Goal: Information Seeking & Learning: Learn about a topic

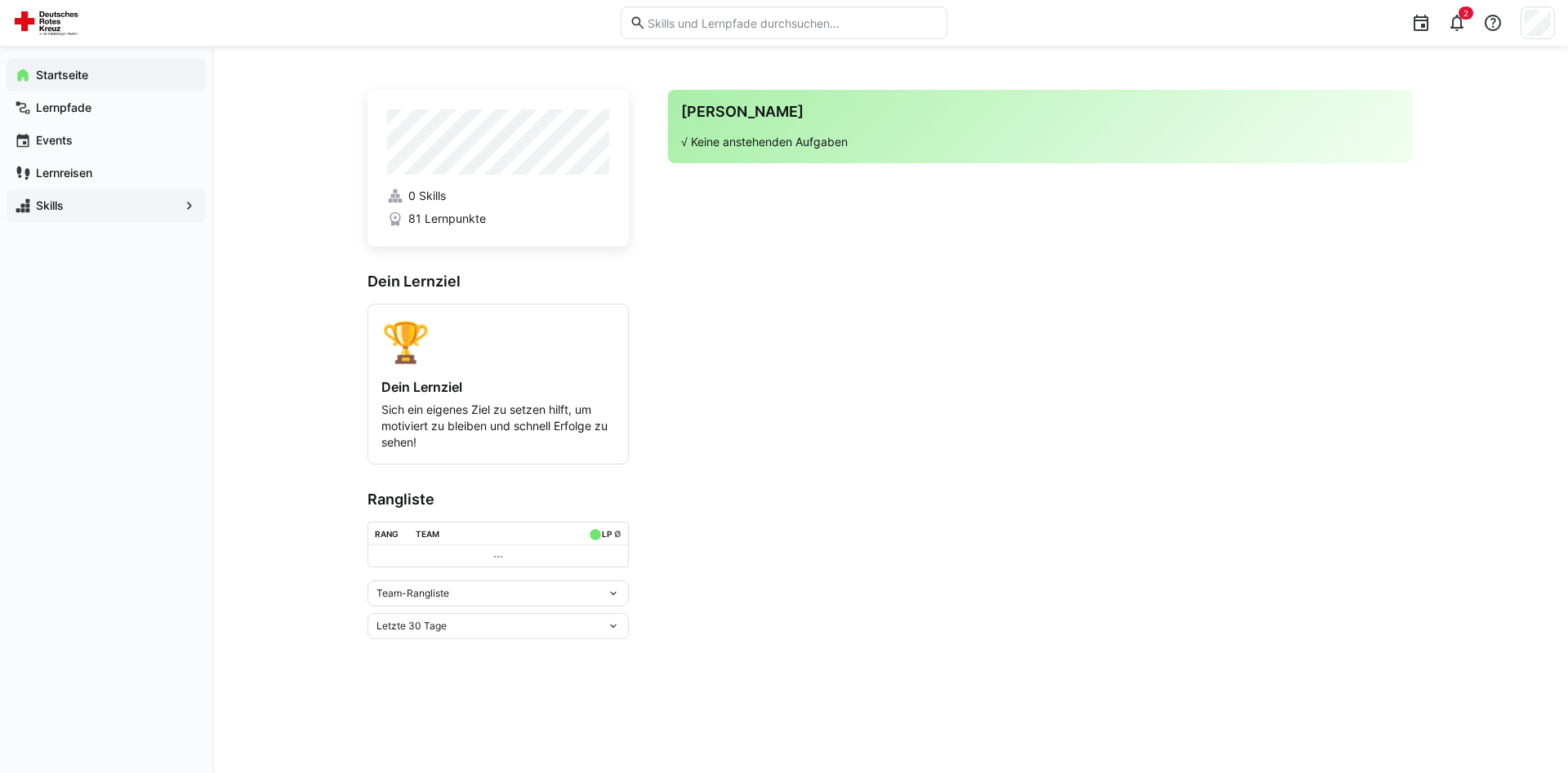
click at [96, 209] on span "Skills" at bounding box center [106, 205] width 145 height 16
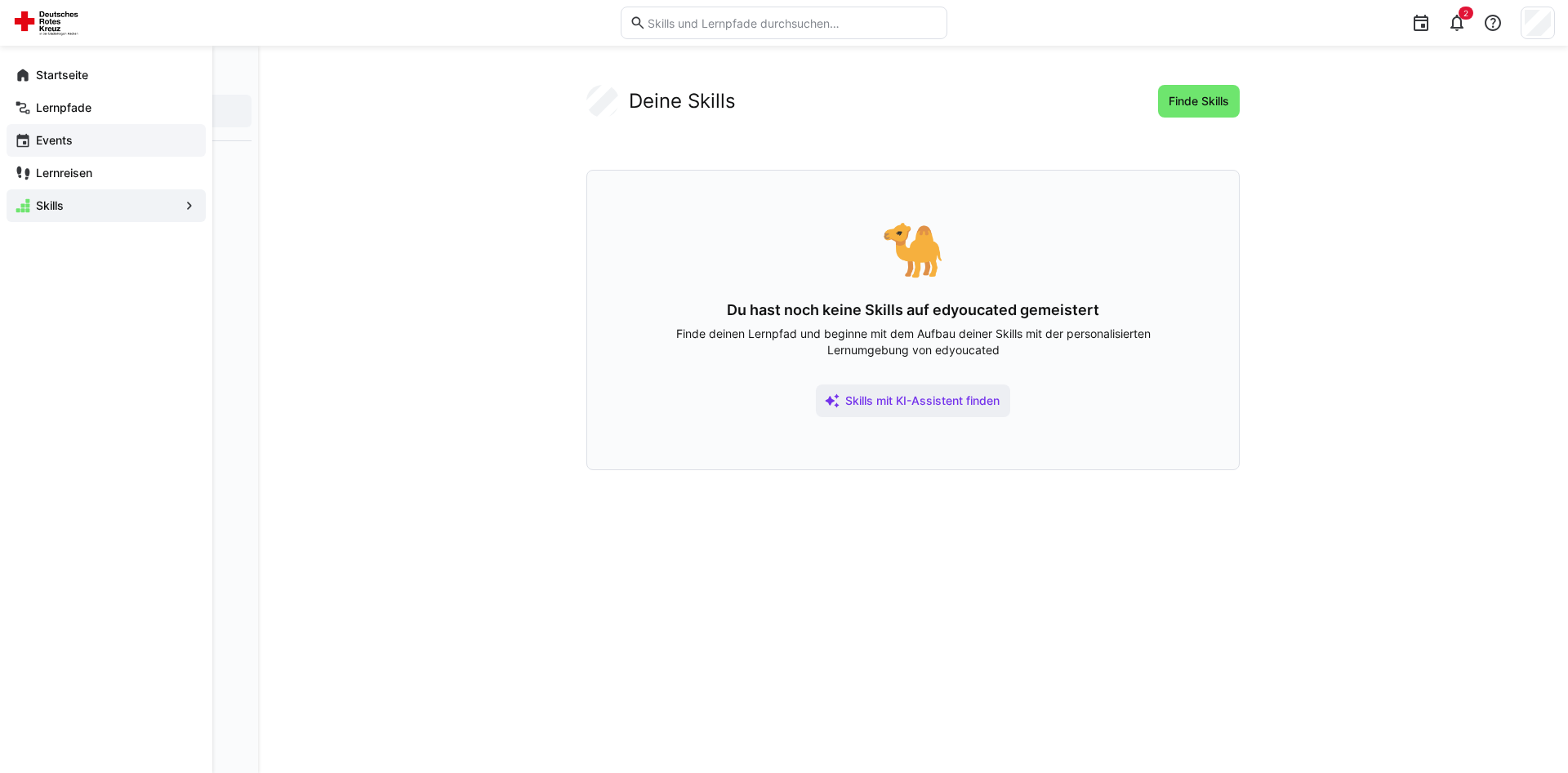
click at [85, 150] on div "Events" at bounding box center [107, 141] width 200 height 32
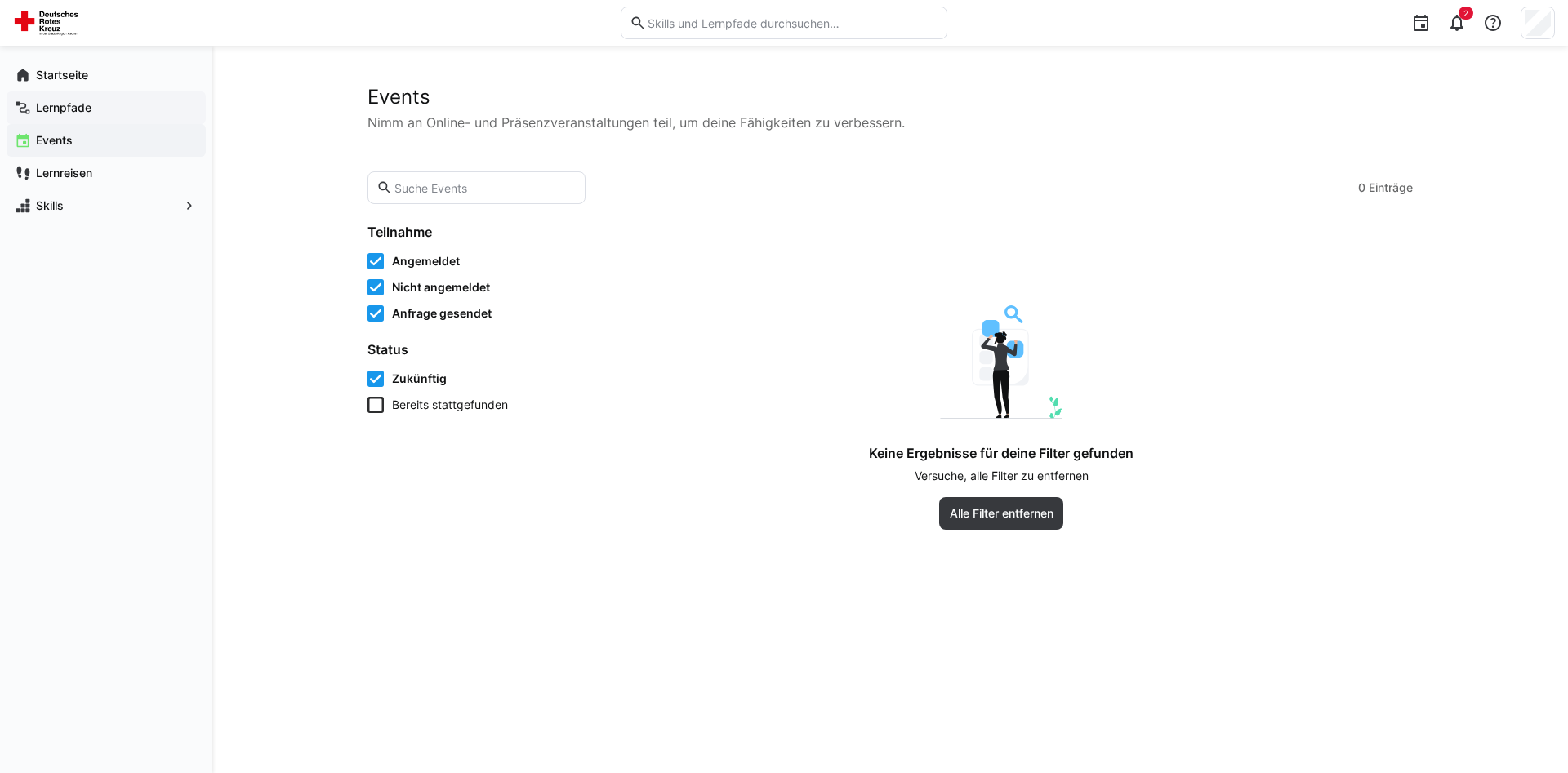
click at [0, 0] on app-navigation-label "Lernpfade" at bounding box center [0, 0] width 0 height 0
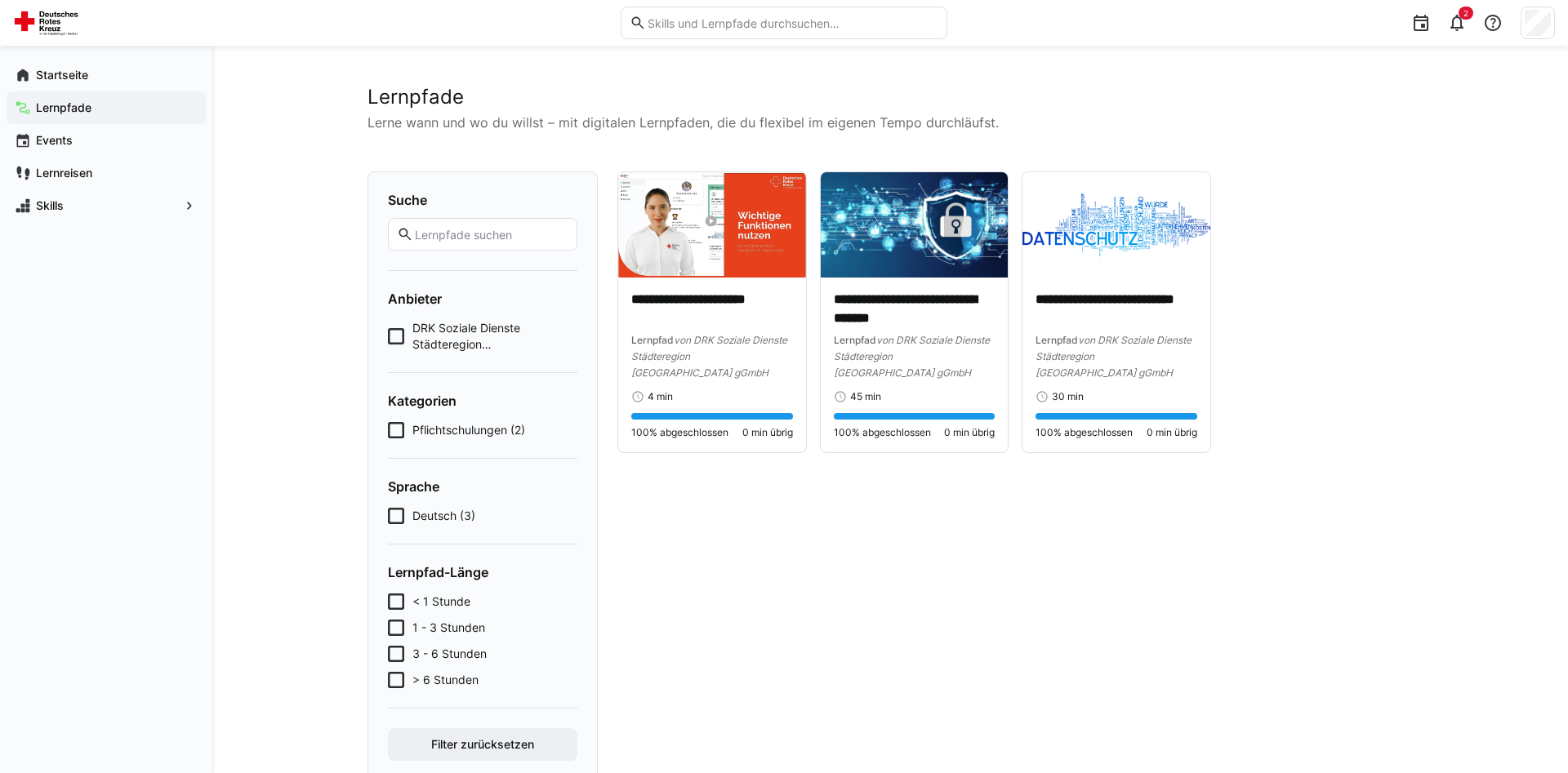
scroll to position [48, 0]
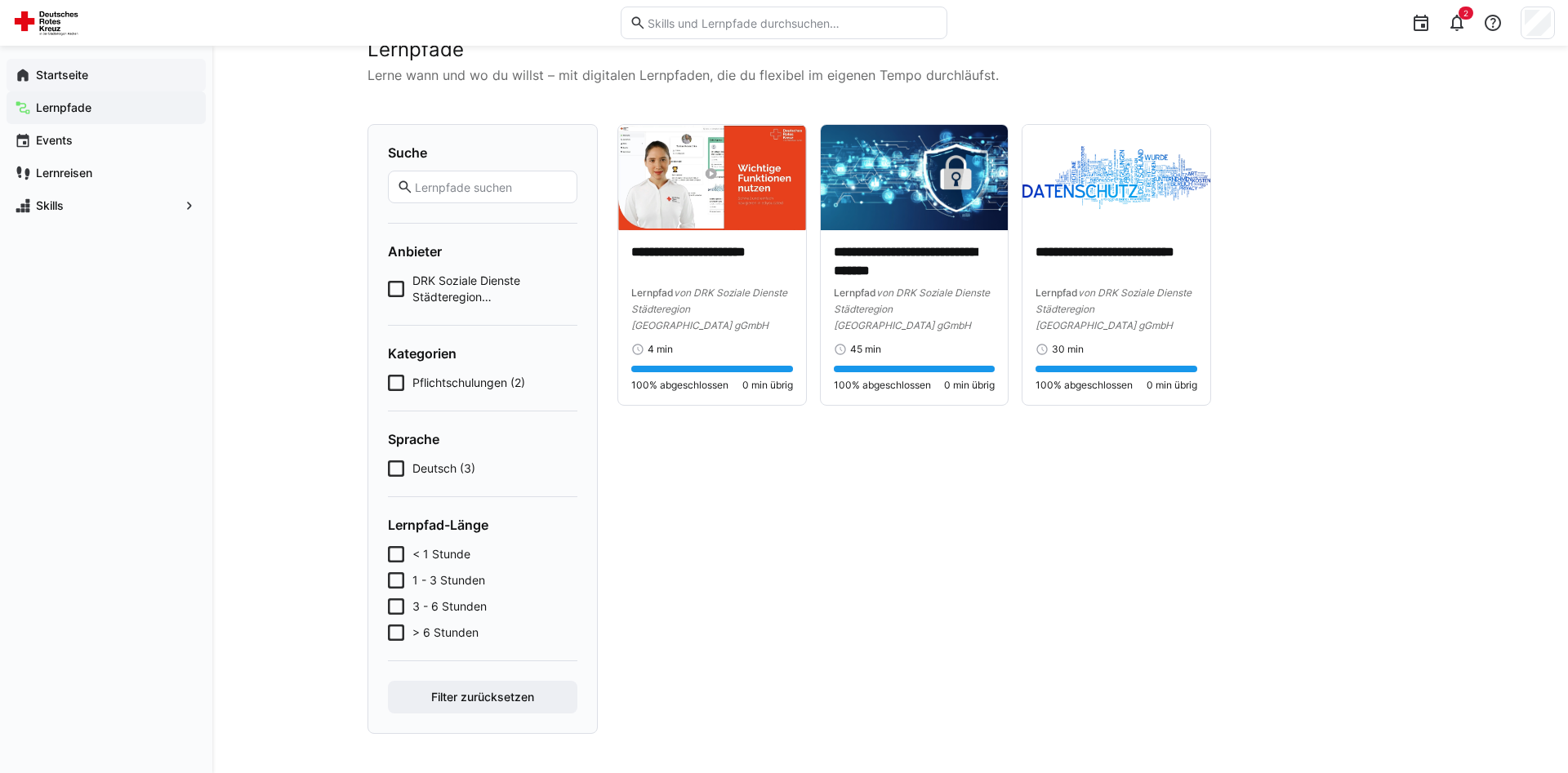
click at [144, 90] on div "Startseite" at bounding box center [107, 75] width 200 height 32
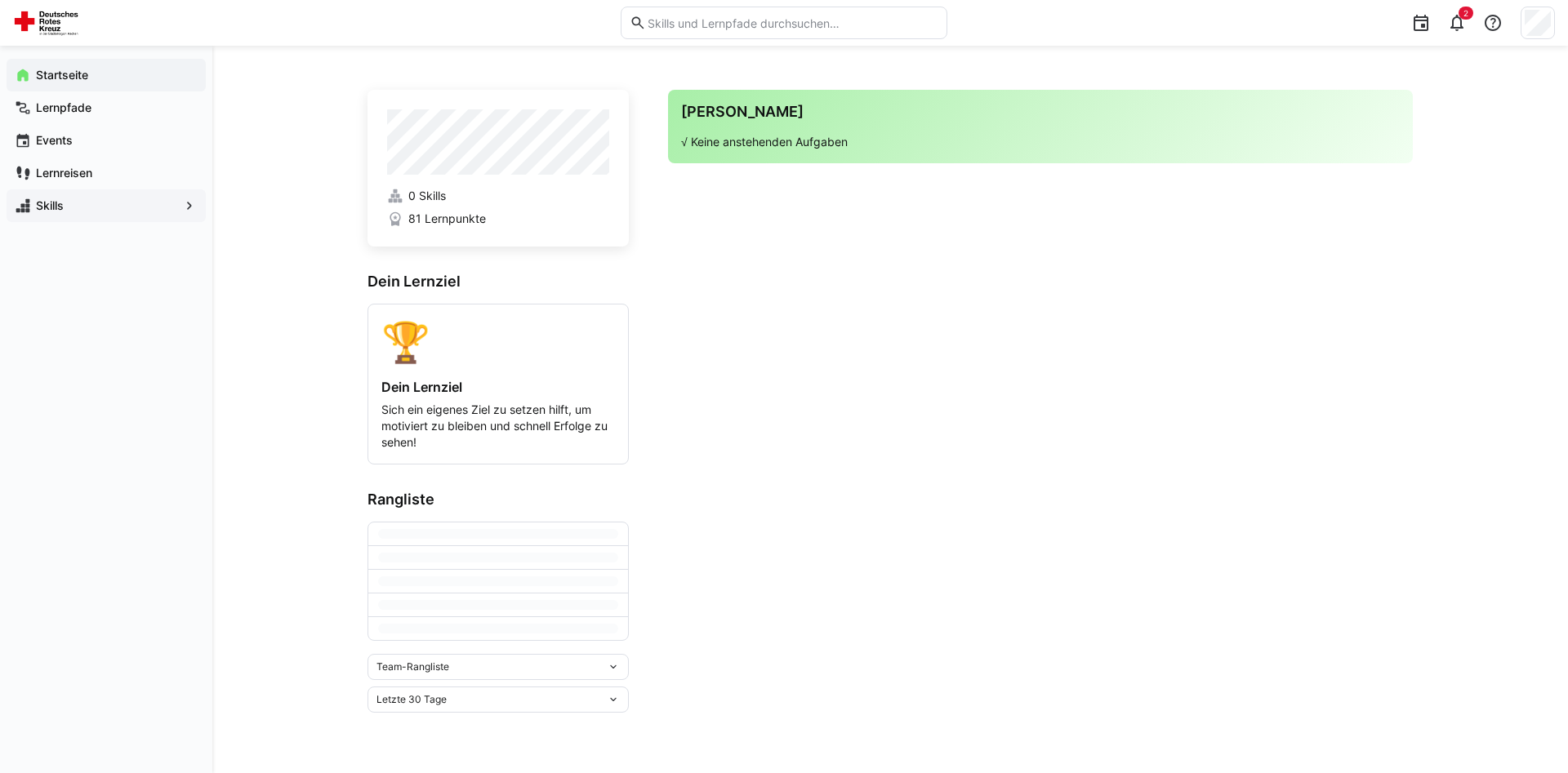
click at [72, 222] on div "Skills" at bounding box center [107, 205] width 200 height 32
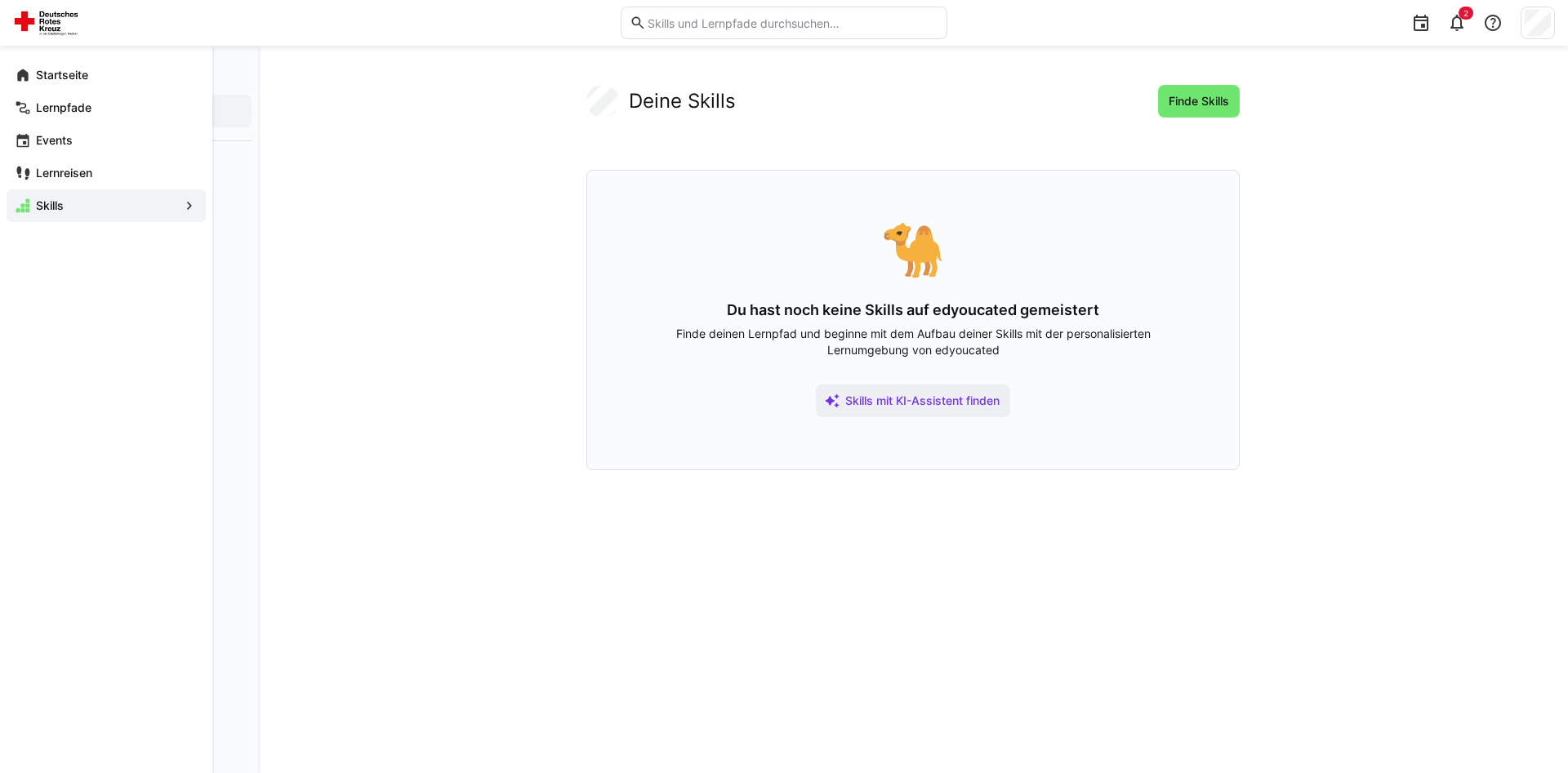
click at [73, 203] on span "Skills" at bounding box center [106, 205] width 145 height 16
click at [0, 0] on app-navigation-label "Lernreisen" at bounding box center [0, 0] width 0 height 0
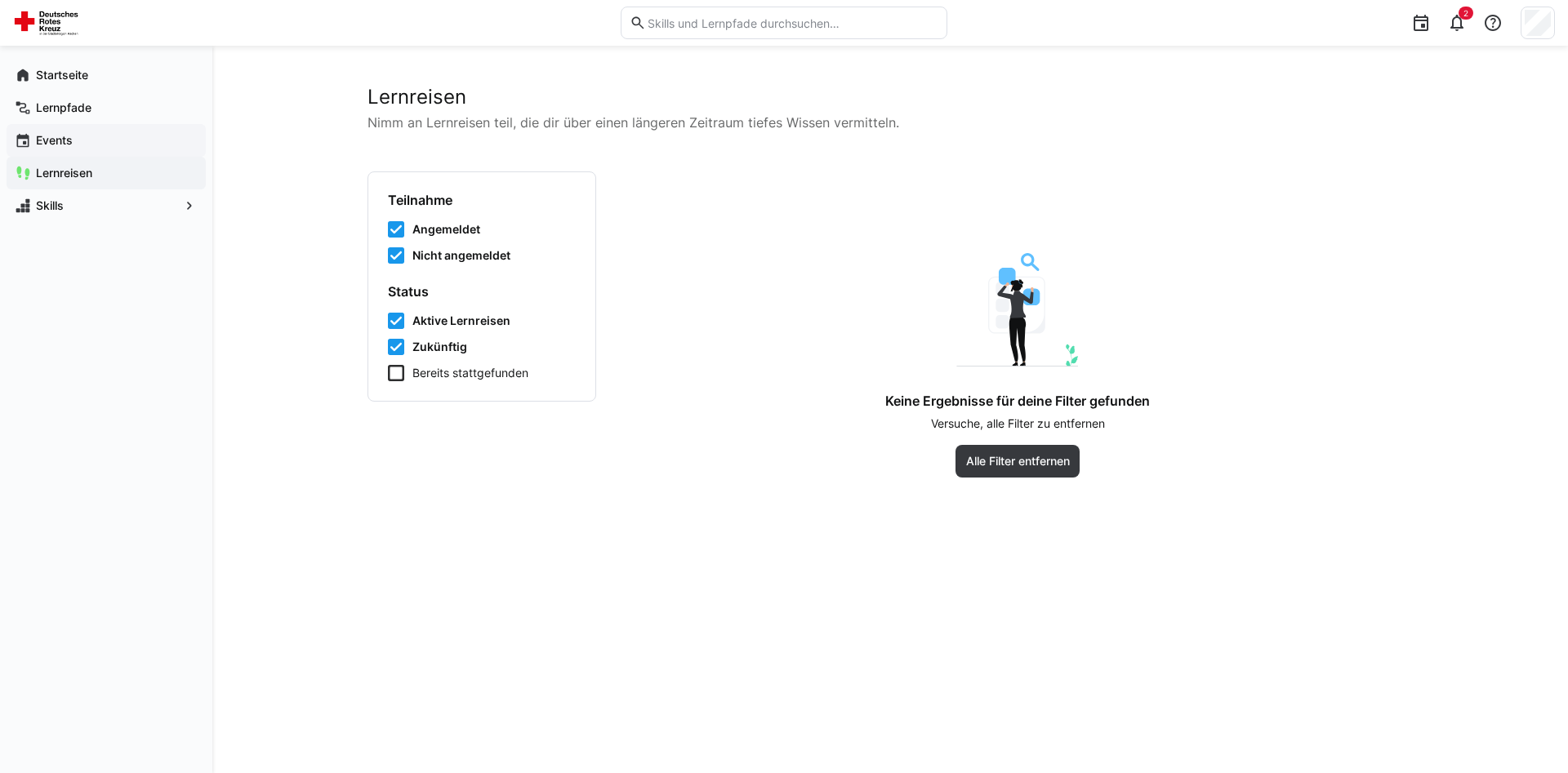
click at [0, 0] on app-navigation-label "Events" at bounding box center [0, 0] width 0 height 0
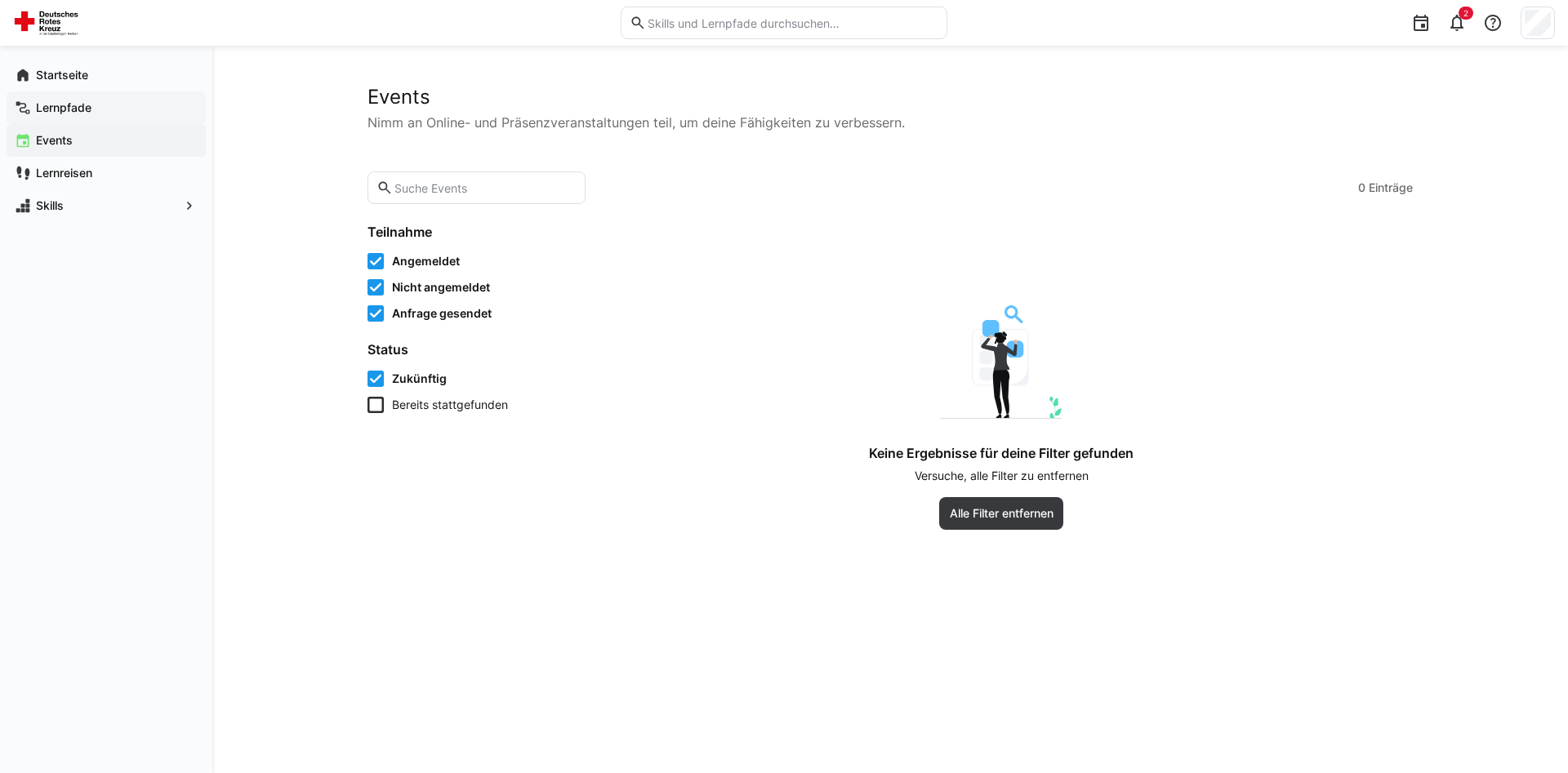
click at [74, 95] on div "Lernpfade" at bounding box center [107, 107] width 200 height 32
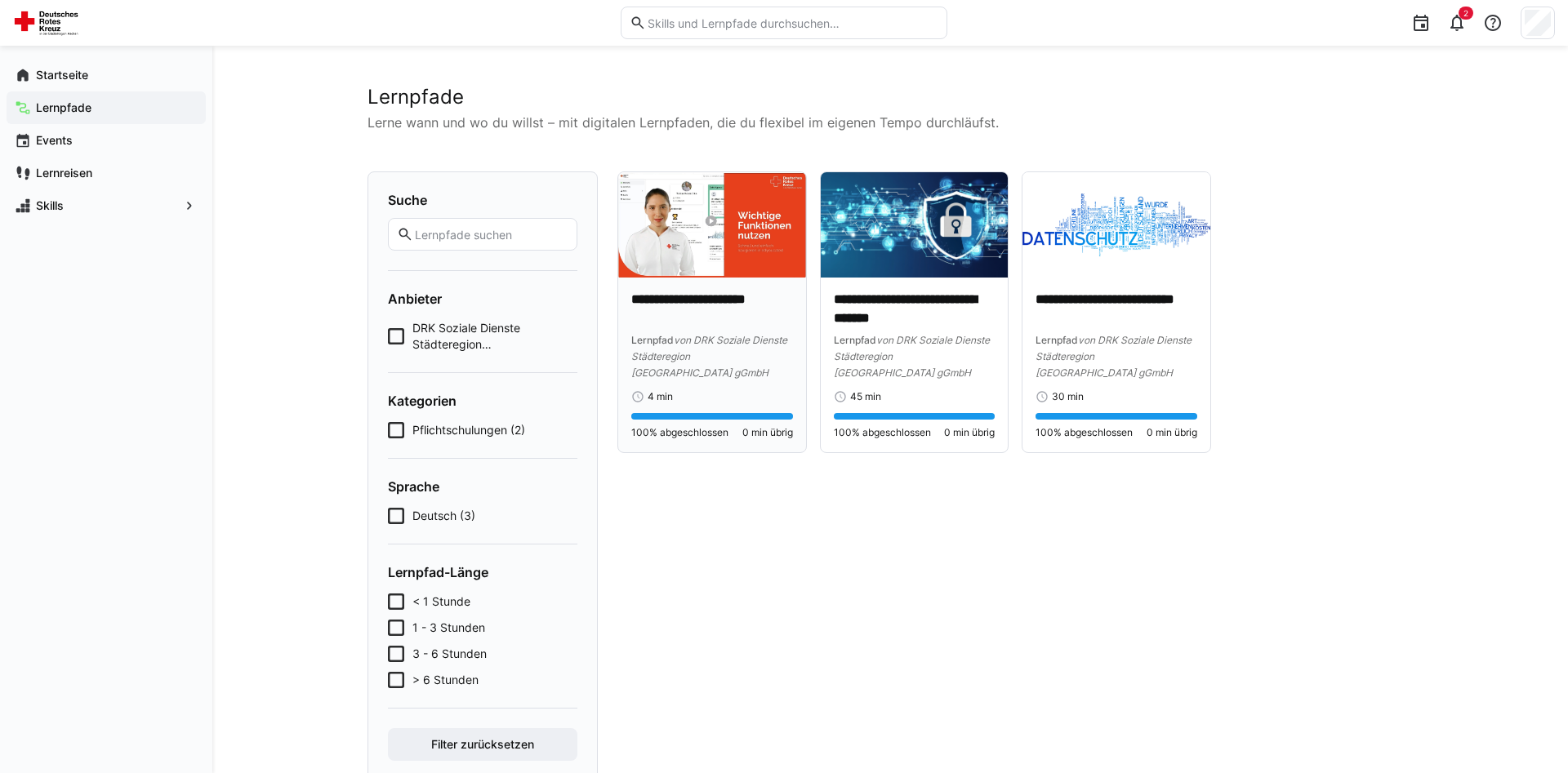
scroll to position [48, 0]
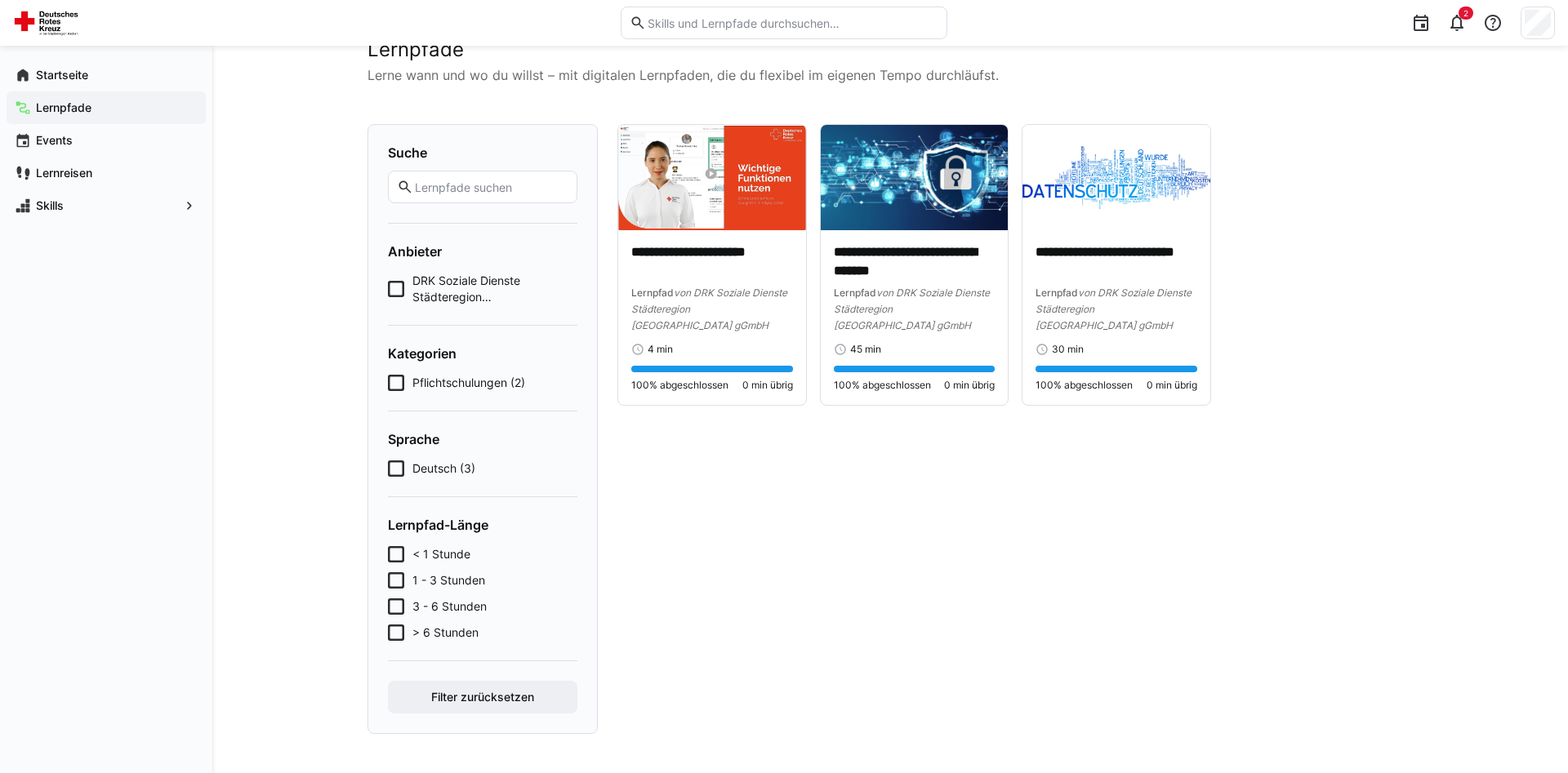
click at [402, 383] on icon at bounding box center [396, 383] width 16 height 16
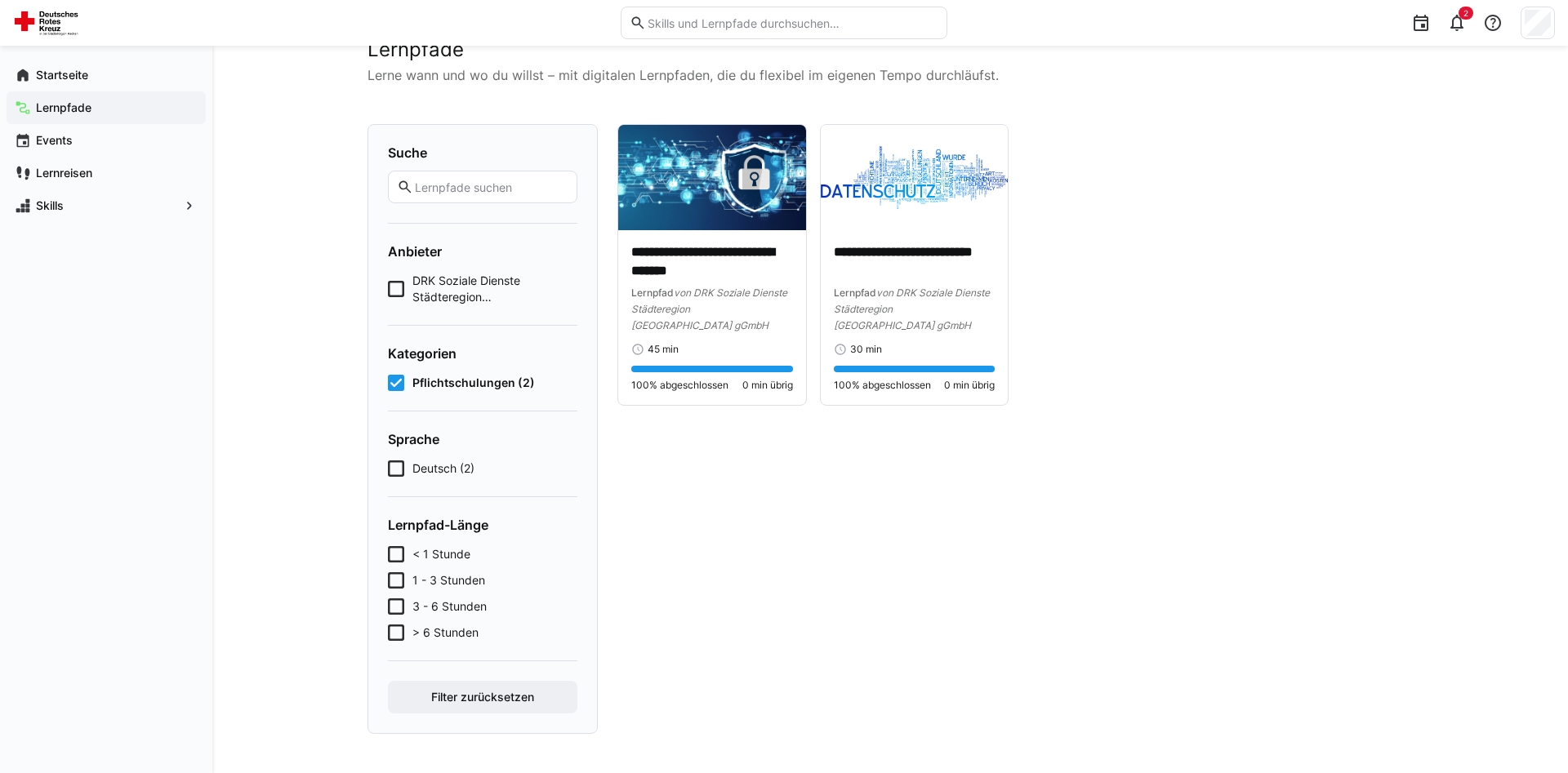
click at [396, 385] on icon at bounding box center [396, 383] width 16 height 16
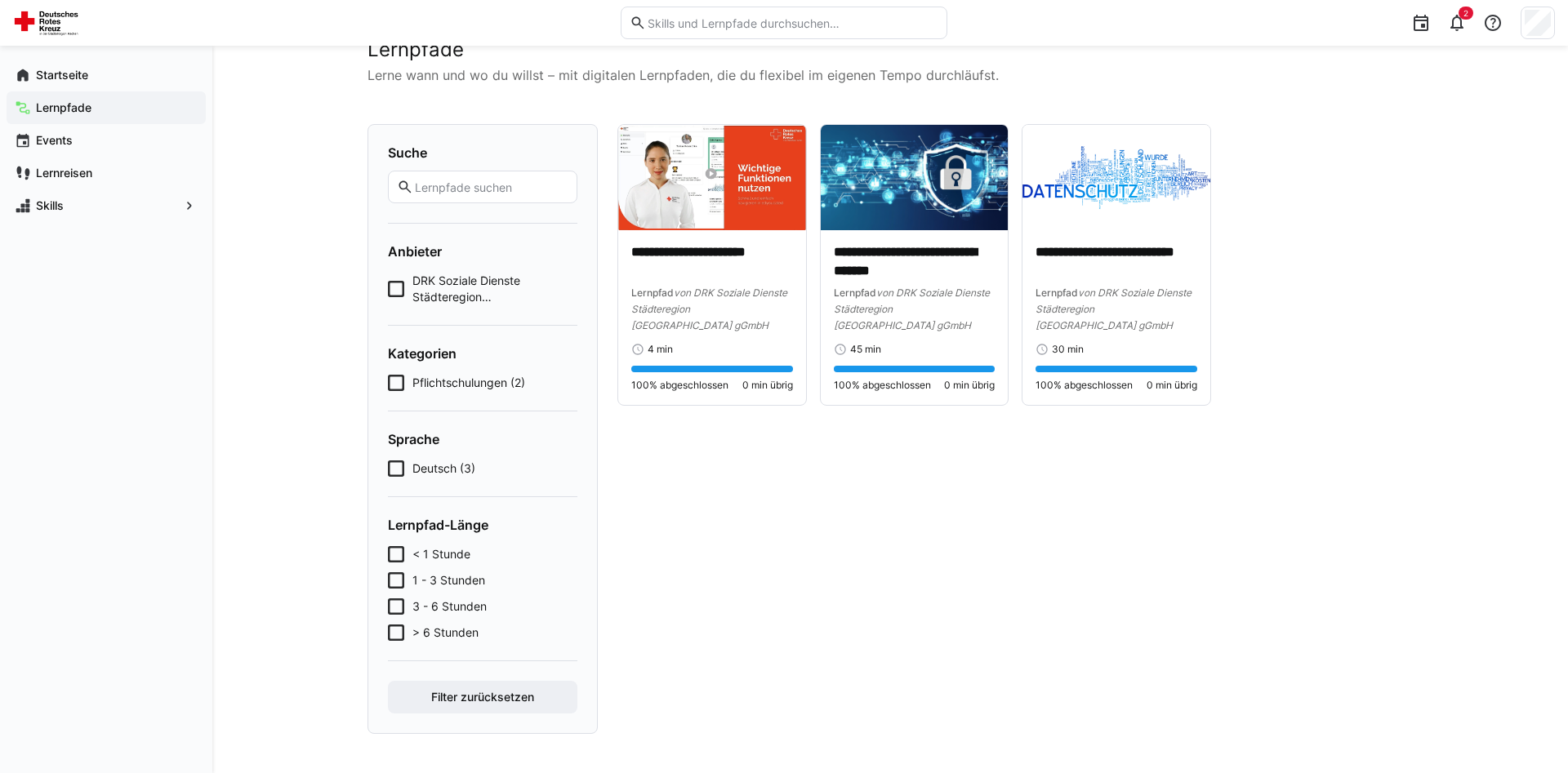
click at [391, 287] on icon at bounding box center [396, 288] width 16 height 16
click at [392, 287] on icon at bounding box center [396, 288] width 16 height 16
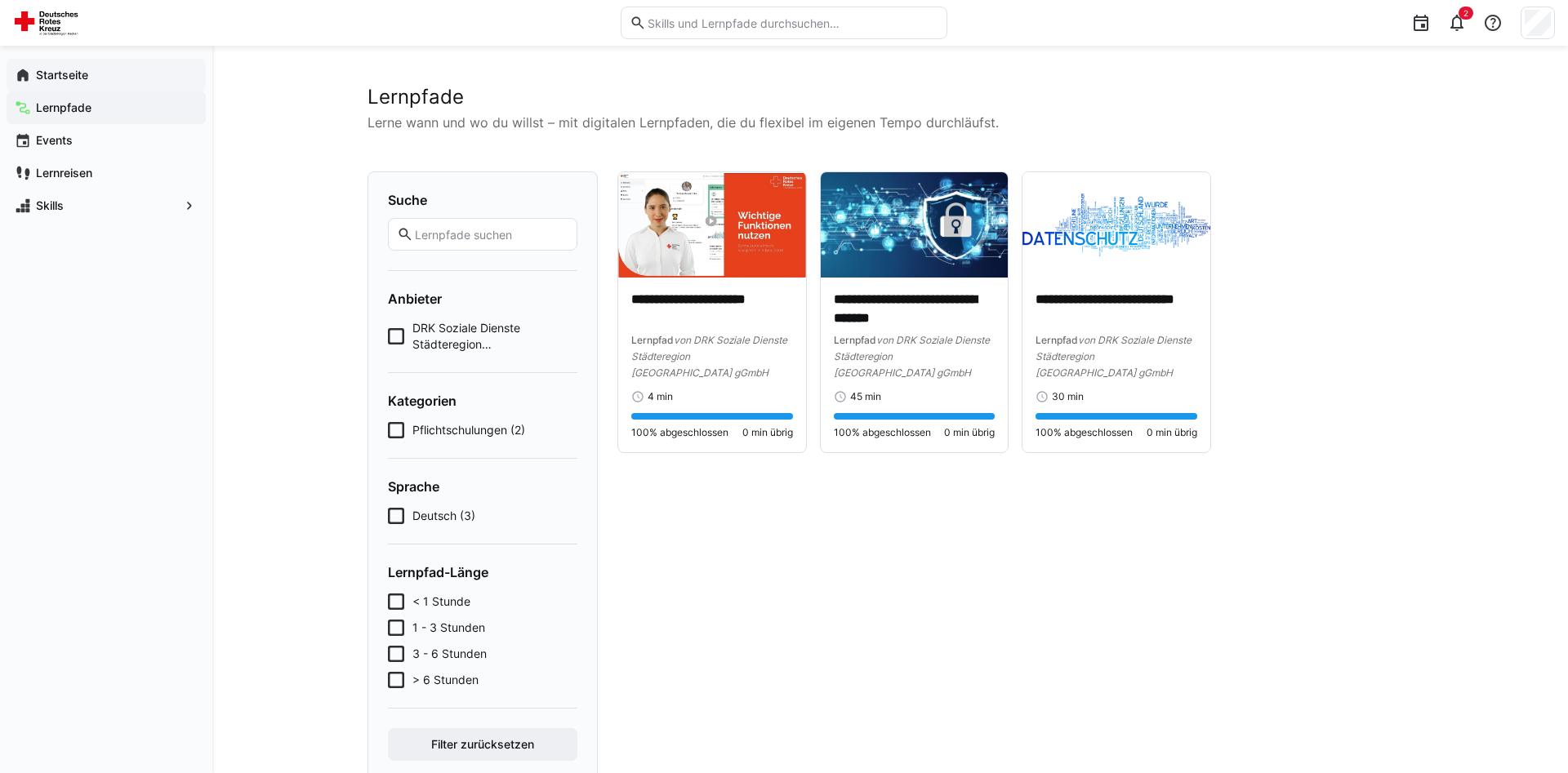
click at [0, 0] on app-navigation-label "Startseite" at bounding box center [0, 0] width 0 height 0
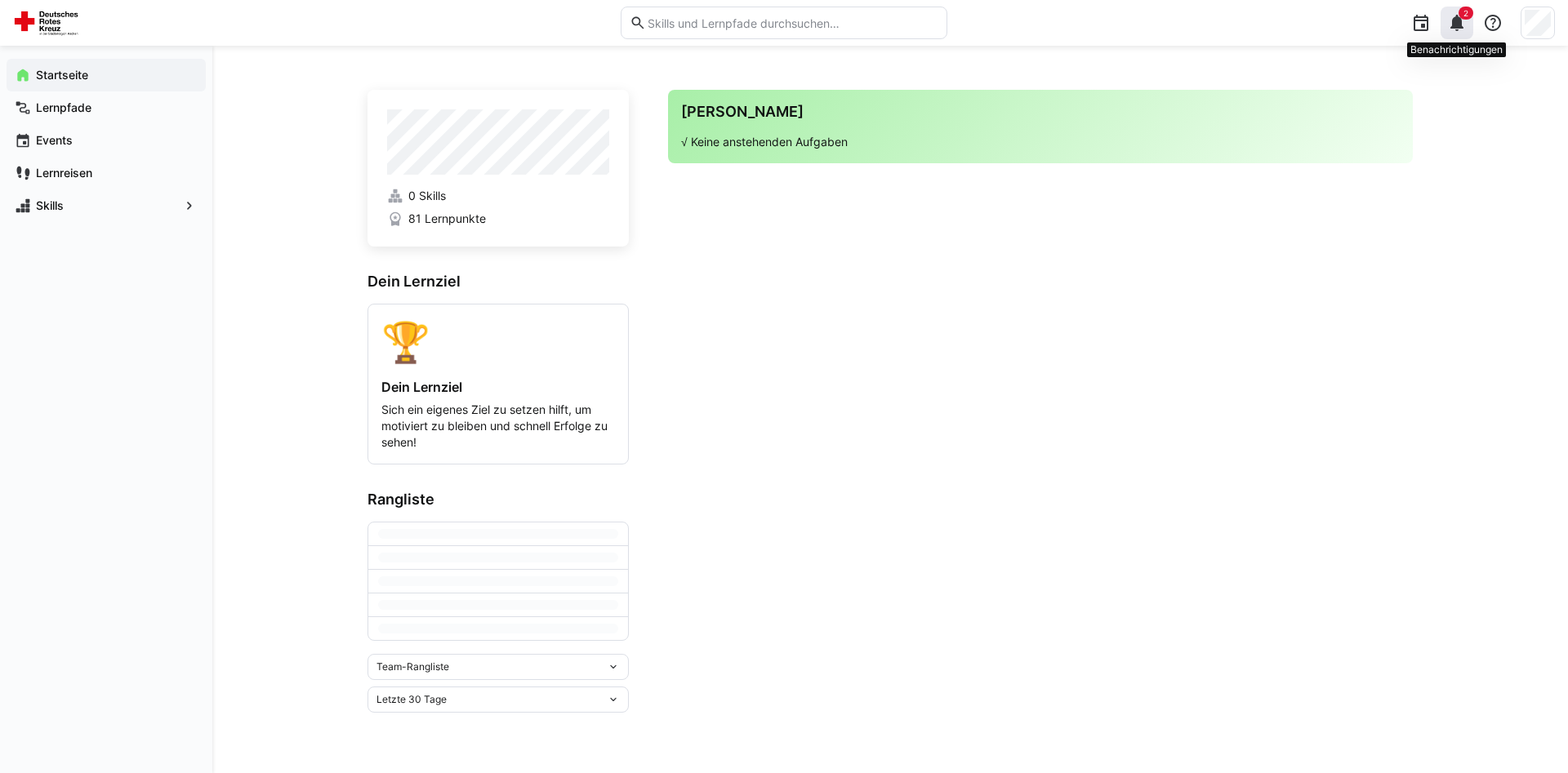
click at [1470, 14] on span "2" at bounding box center [1466, 13] width 14 height 13
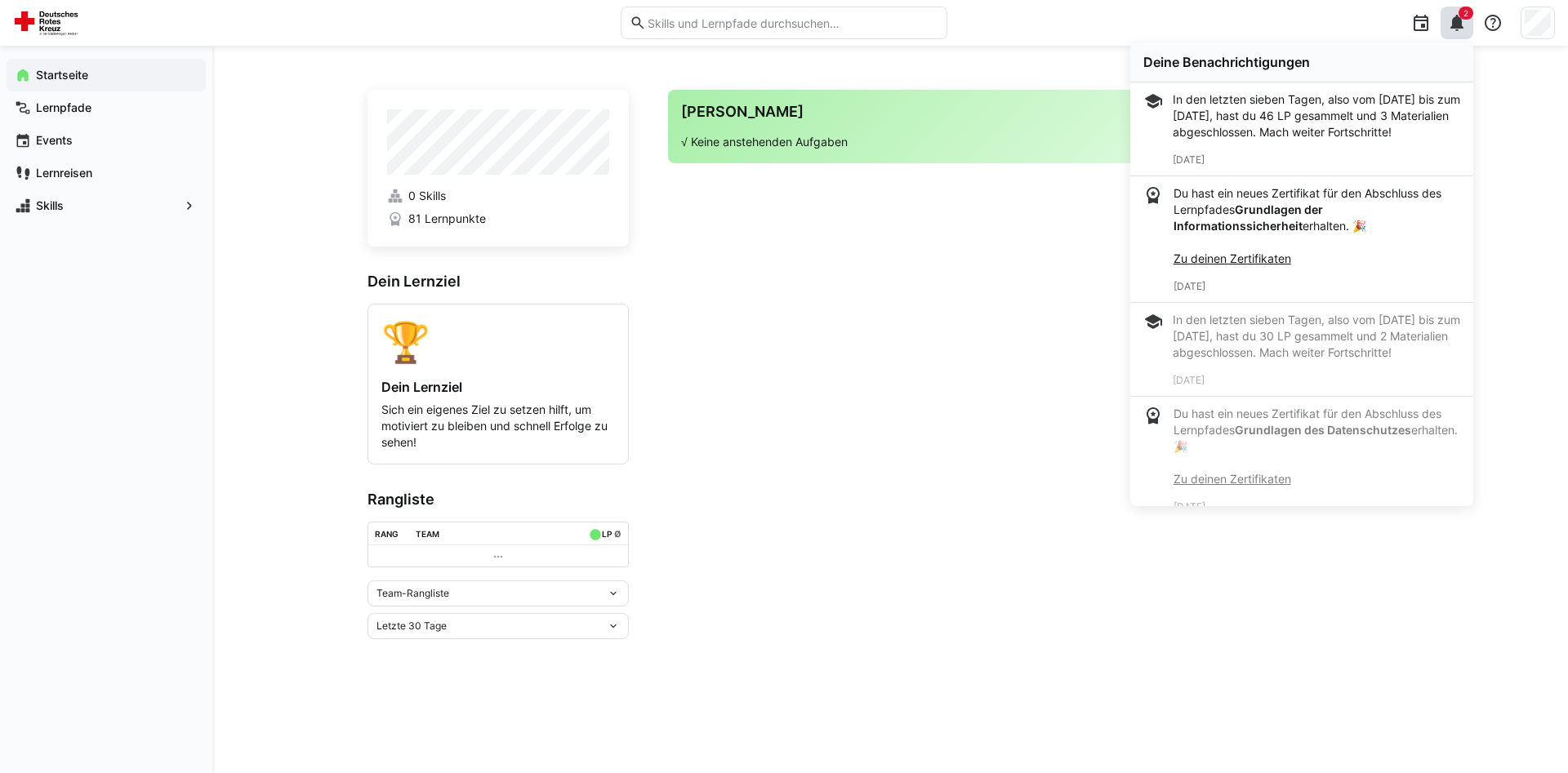
click at [612, 600] on eds-icon at bounding box center [613, 593] width 13 height 13
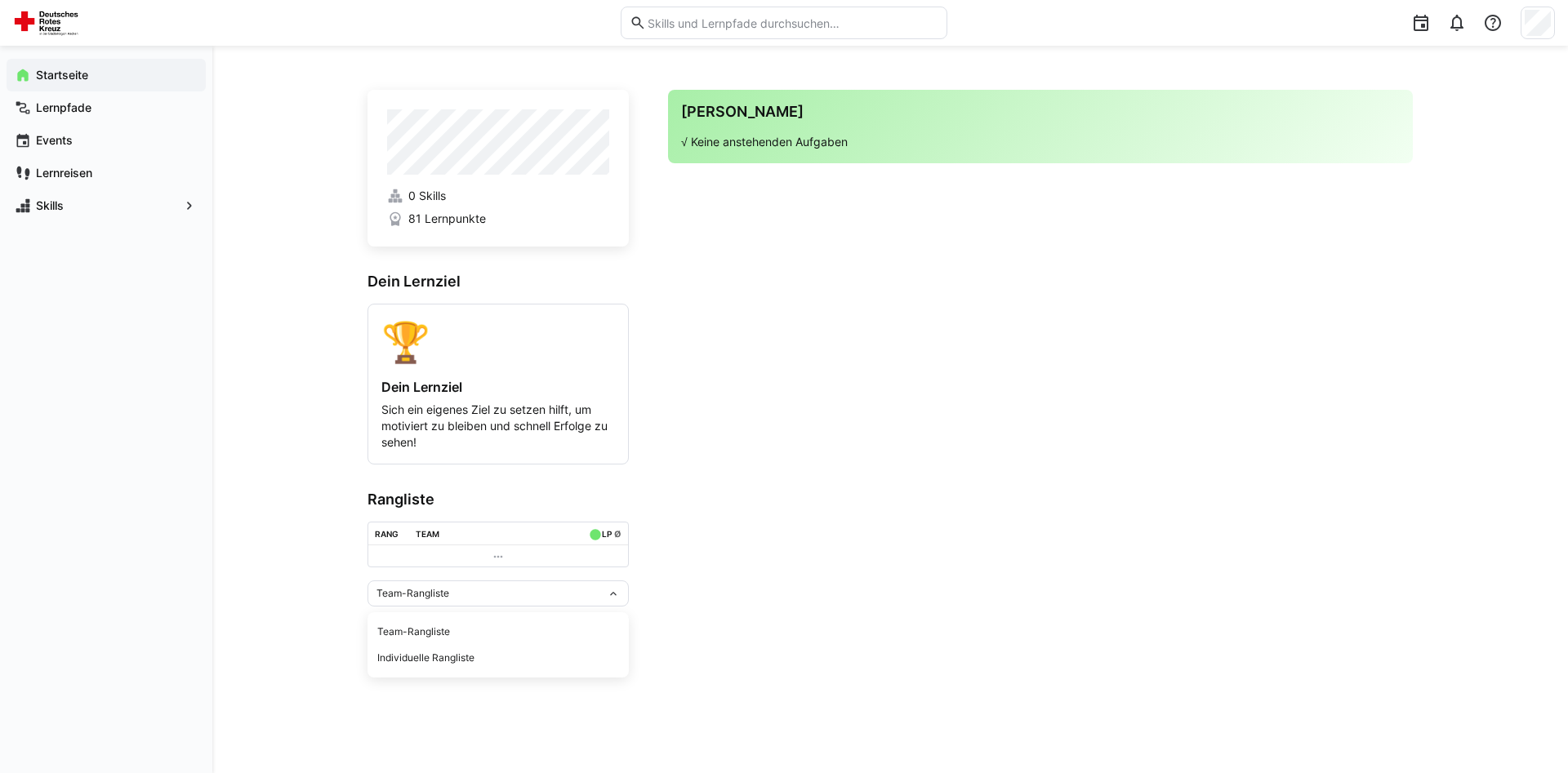
click at [612, 600] on eds-icon at bounding box center [613, 593] width 13 height 13
click at [454, 450] on p "Sich ein eigenes Ziel zu setzen hilft, um motiviert zu bleiben und schnell Erfo…" at bounding box center [498, 425] width 234 height 49
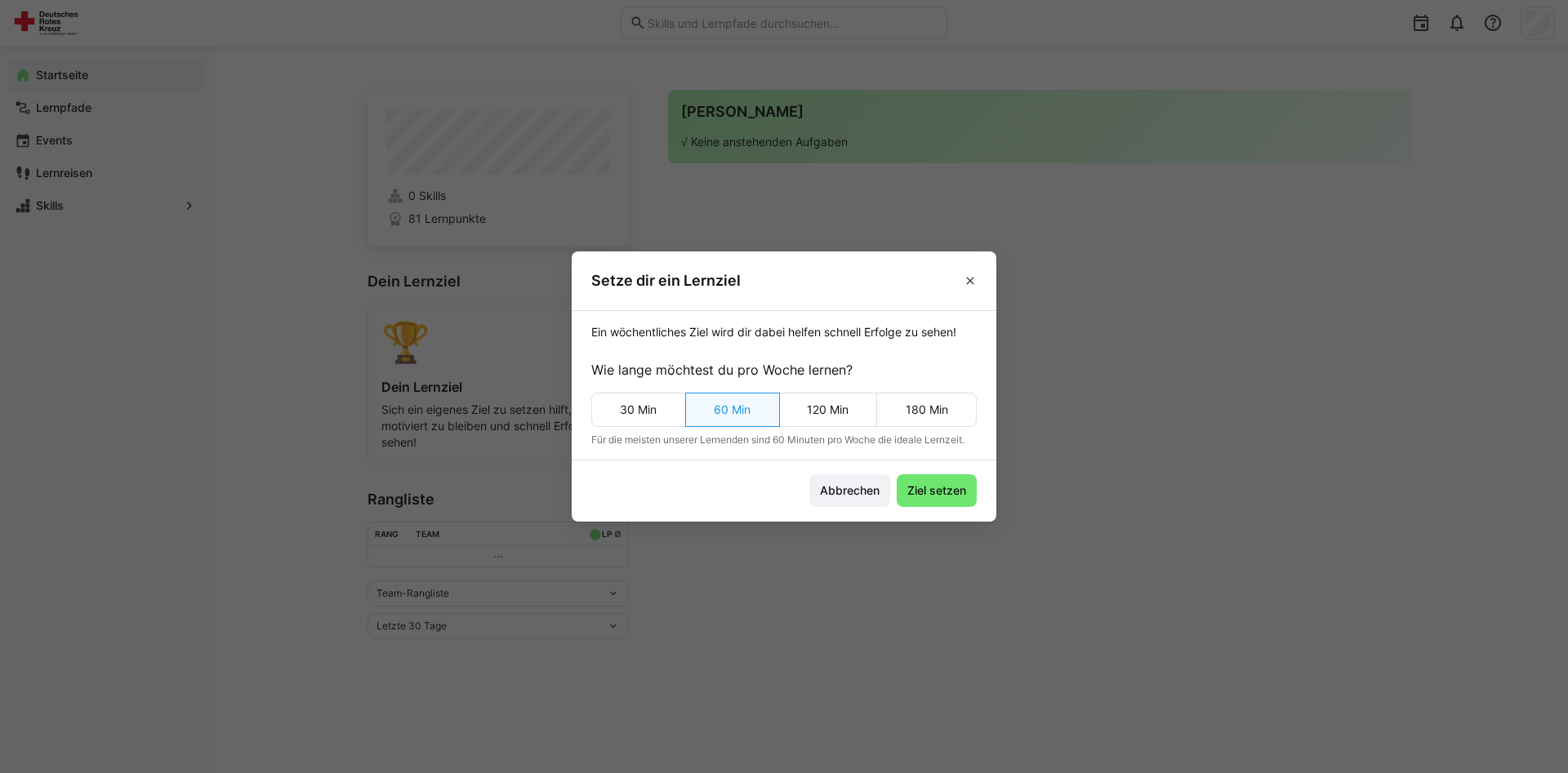
click at [956, 272] on header "Setze dir ein Lernziel" at bounding box center [784, 280] width 425 height 58
click at [961, 280] on span at bounding box center [970, 280] width 26 height 26
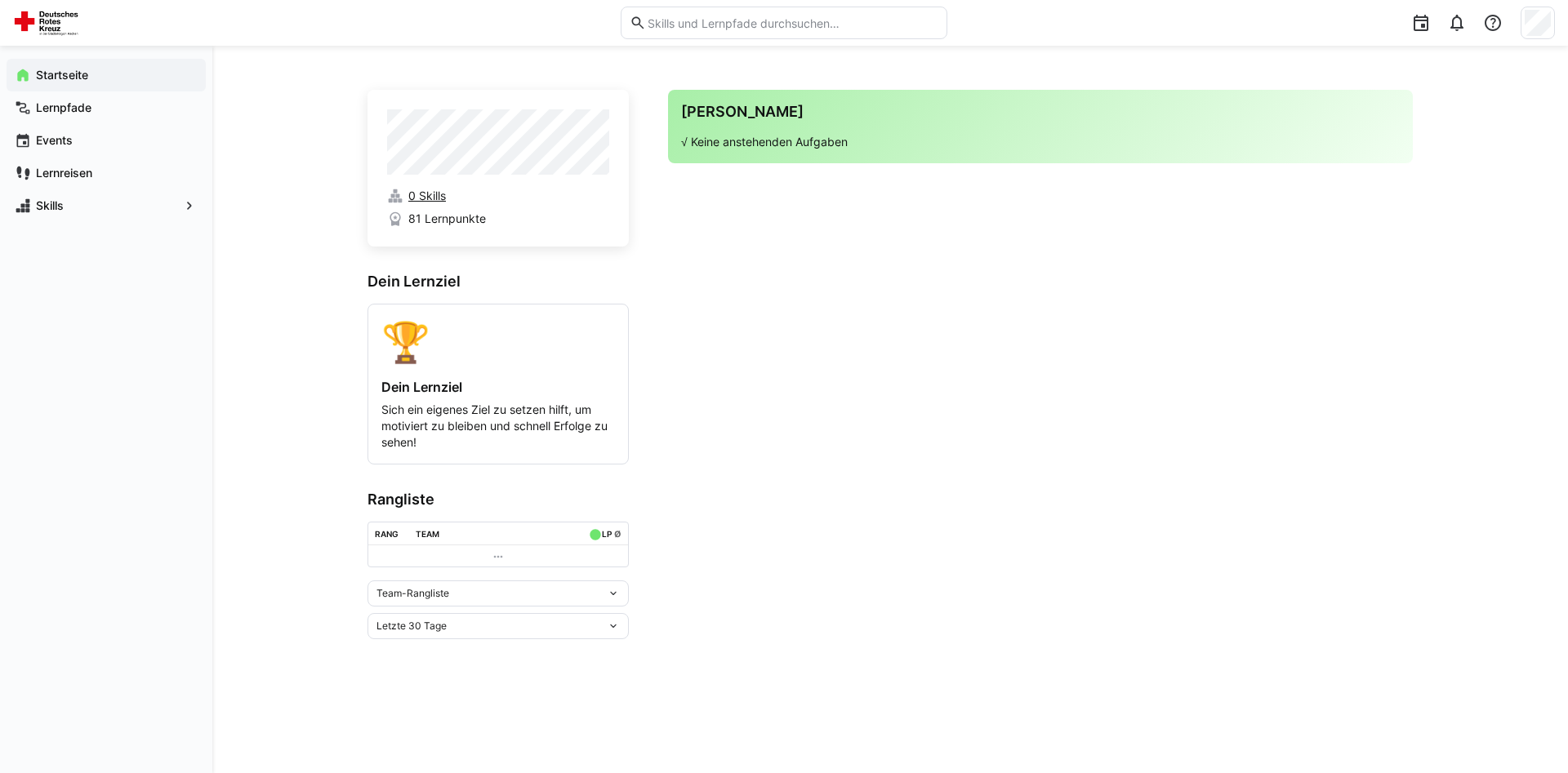
click at [429, 196] on span "0 Skills" at bounding box center [427, 195] width 38 height 16
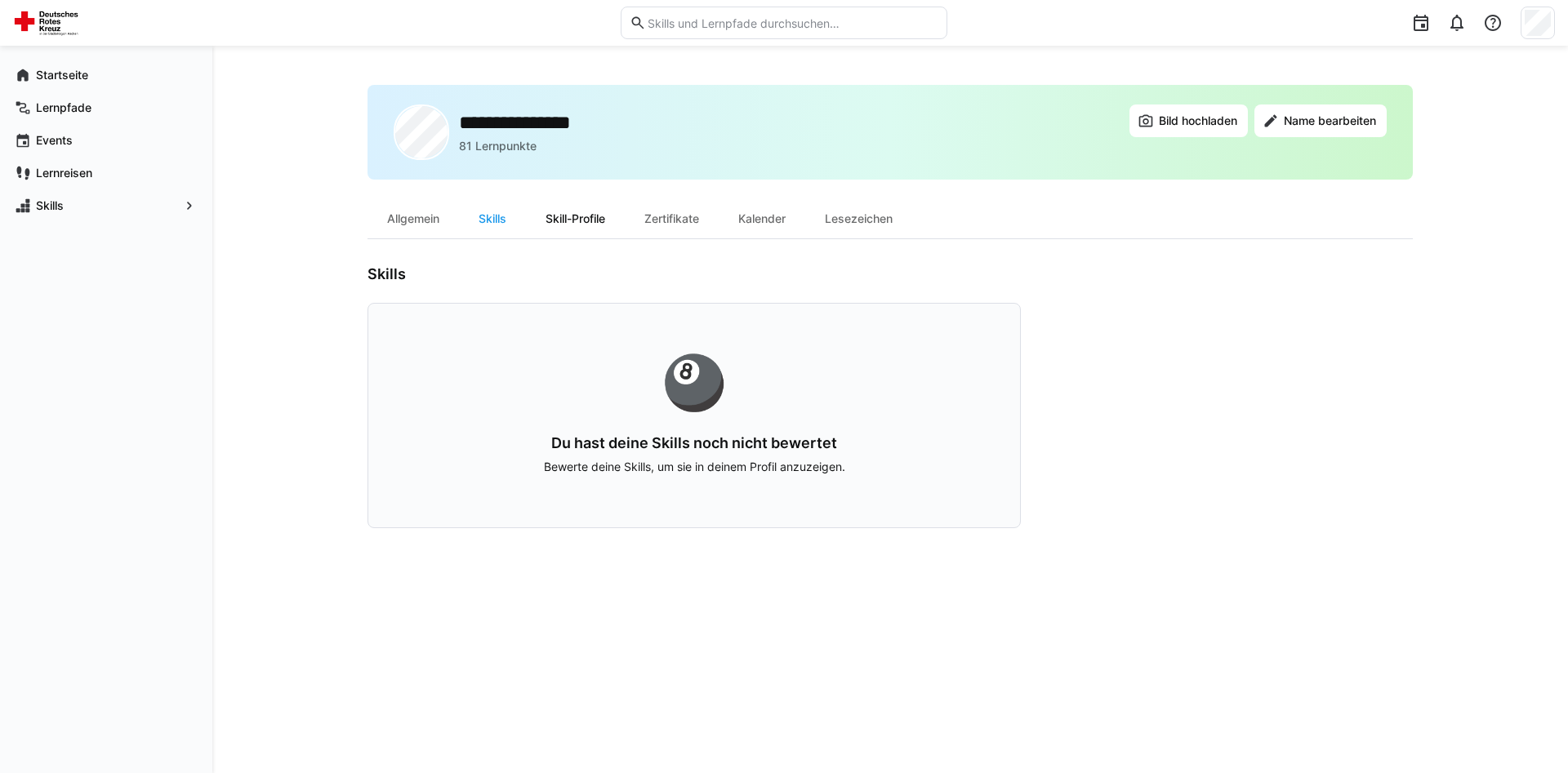
click at [600, 220] on div "Skill-Profile" at bounding box center [576, 219] width 99 height 39
click at [648, 222] on div "Zertifikate" at bounding box center [672, 219] width 94 height 39
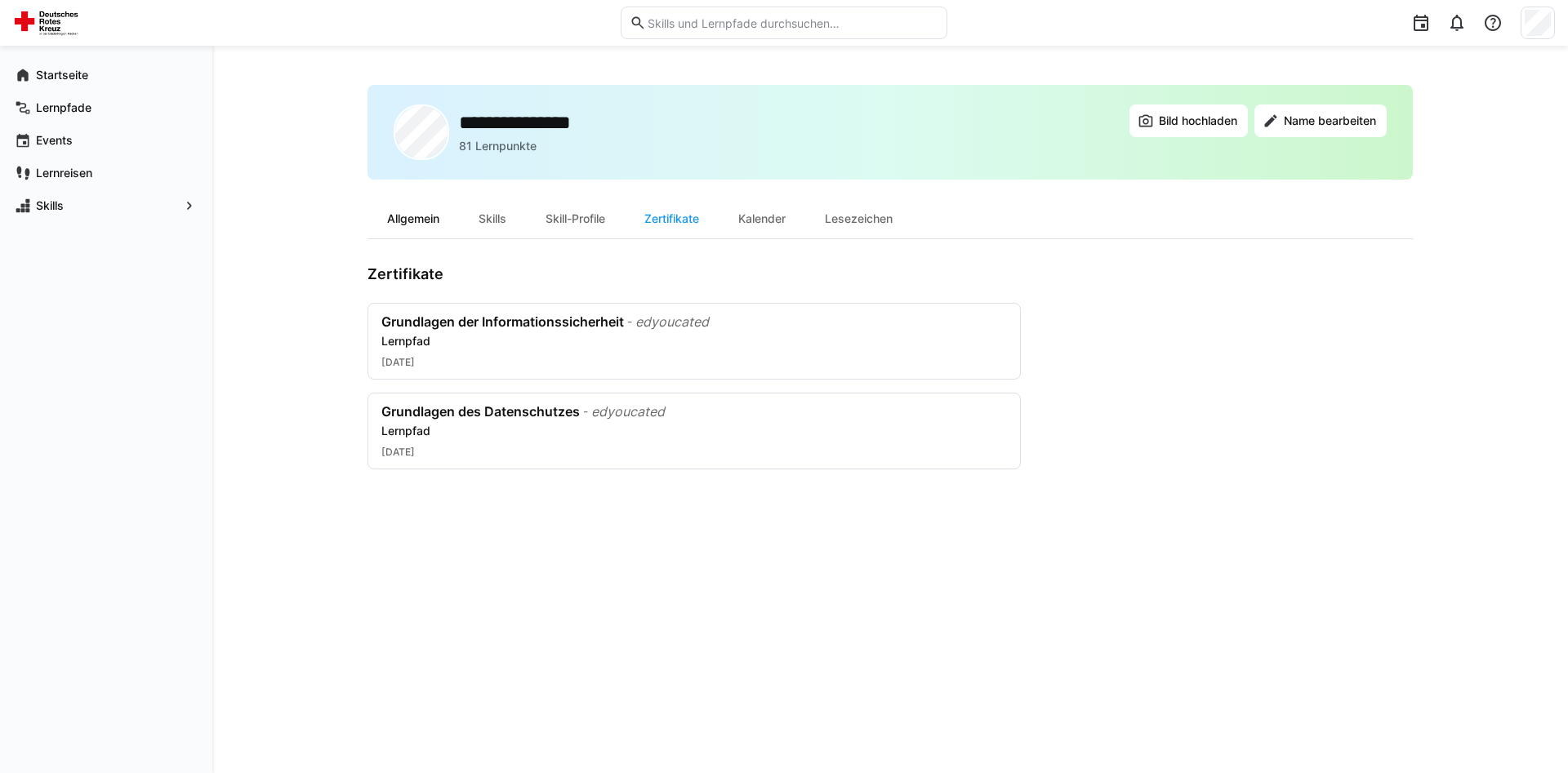
click at [421, 218] on div "Allgemein" at bounding box center [413, 219] width 91 height 39
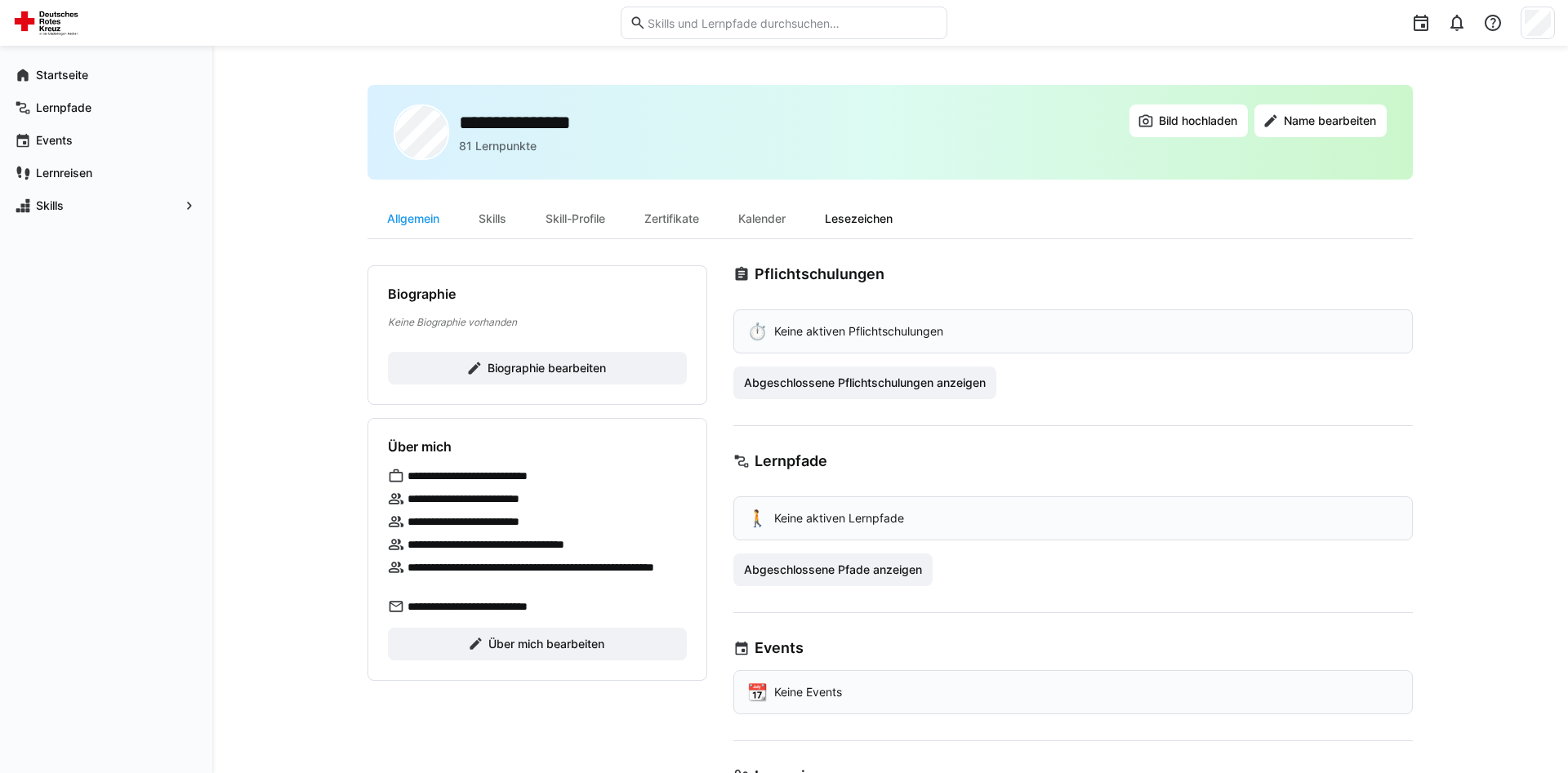
click at [889, 213] on div "Lesezeichen" at bounding box center [858, 219] width 107 height 39
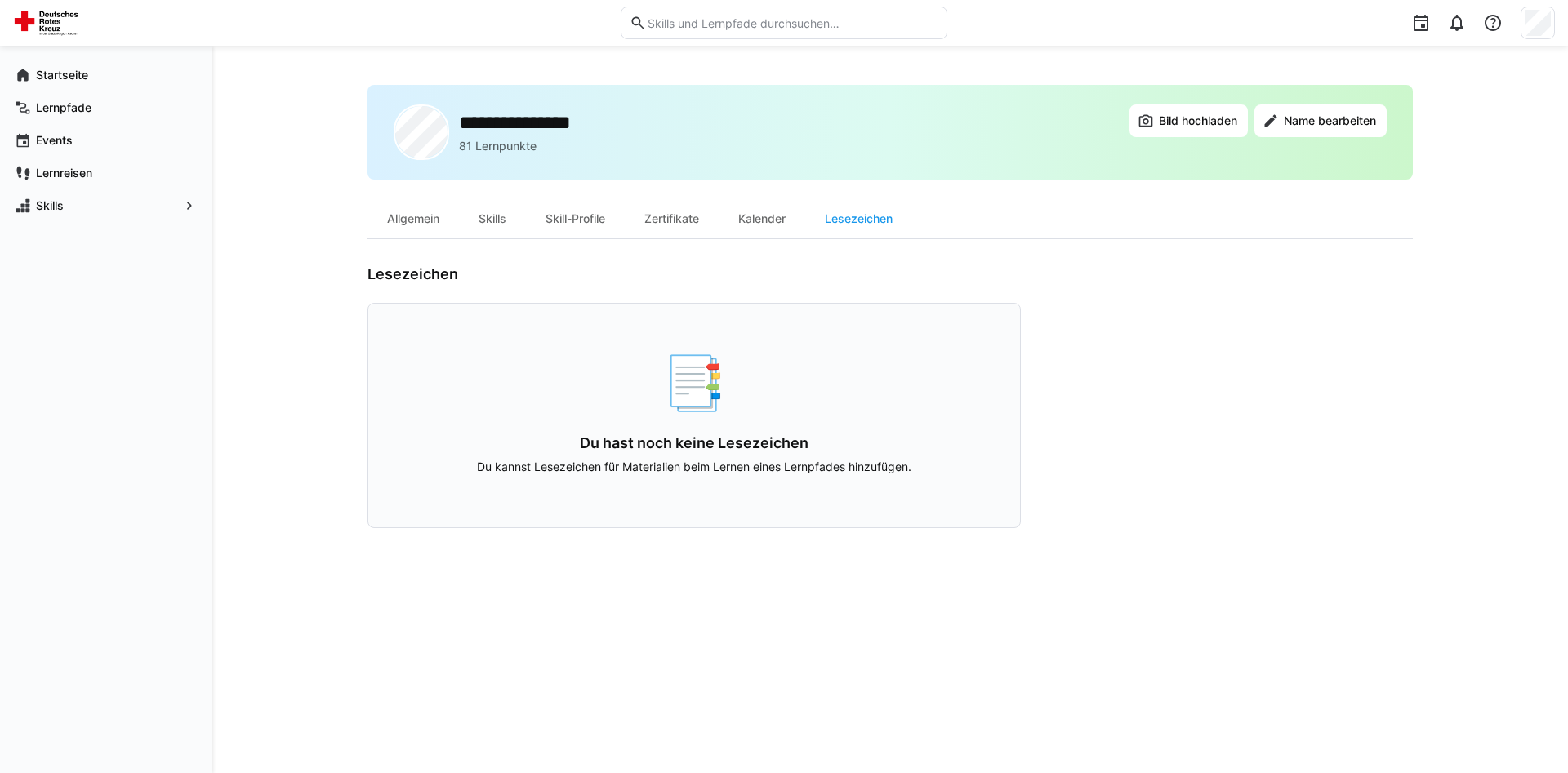
click at [67, 29] on img at bounding box center [49, 22] width 72 height 26
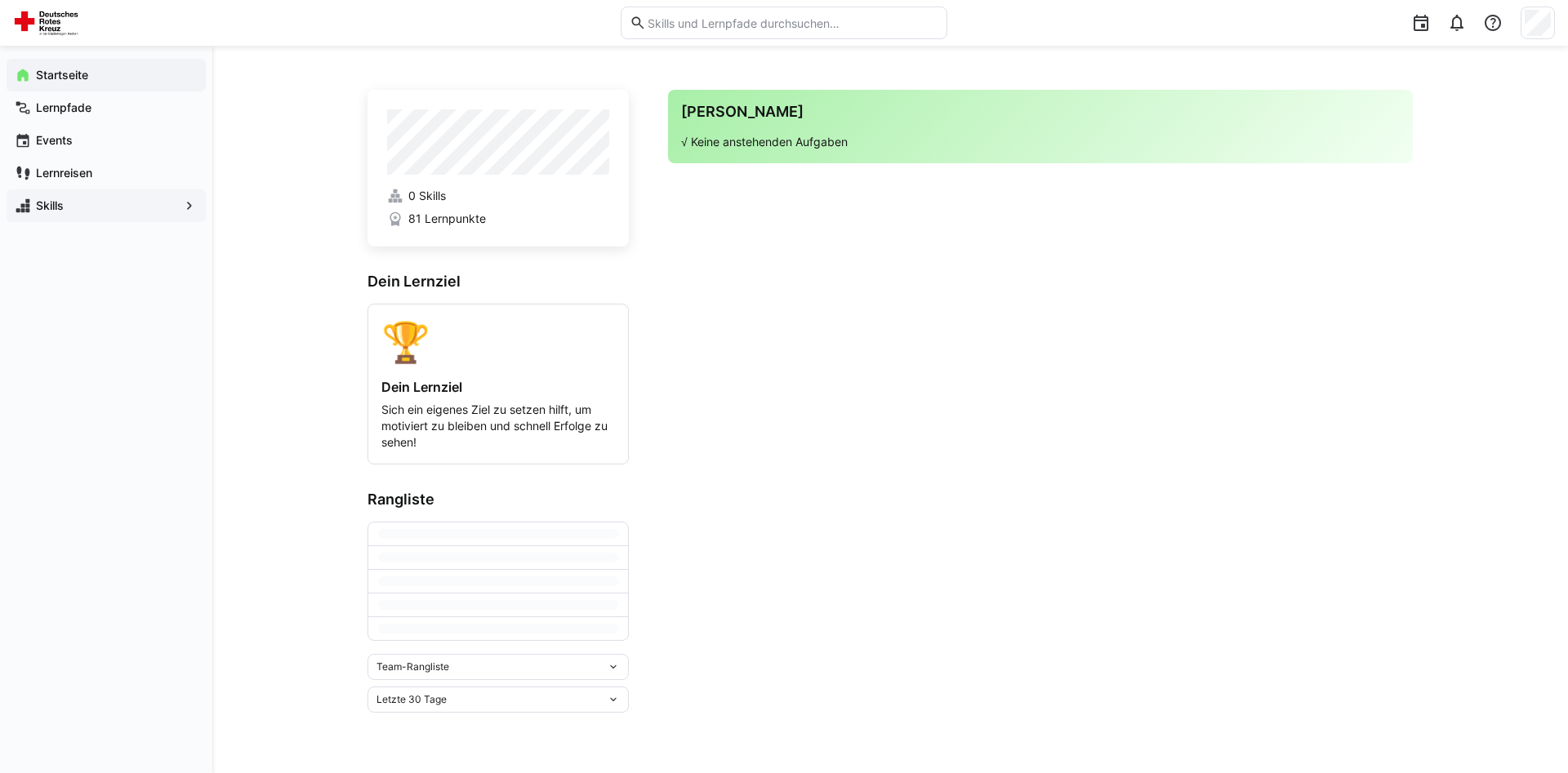
click at [151, 205] on span "Skills" at bounding box center [106, 205] width 145 height 16
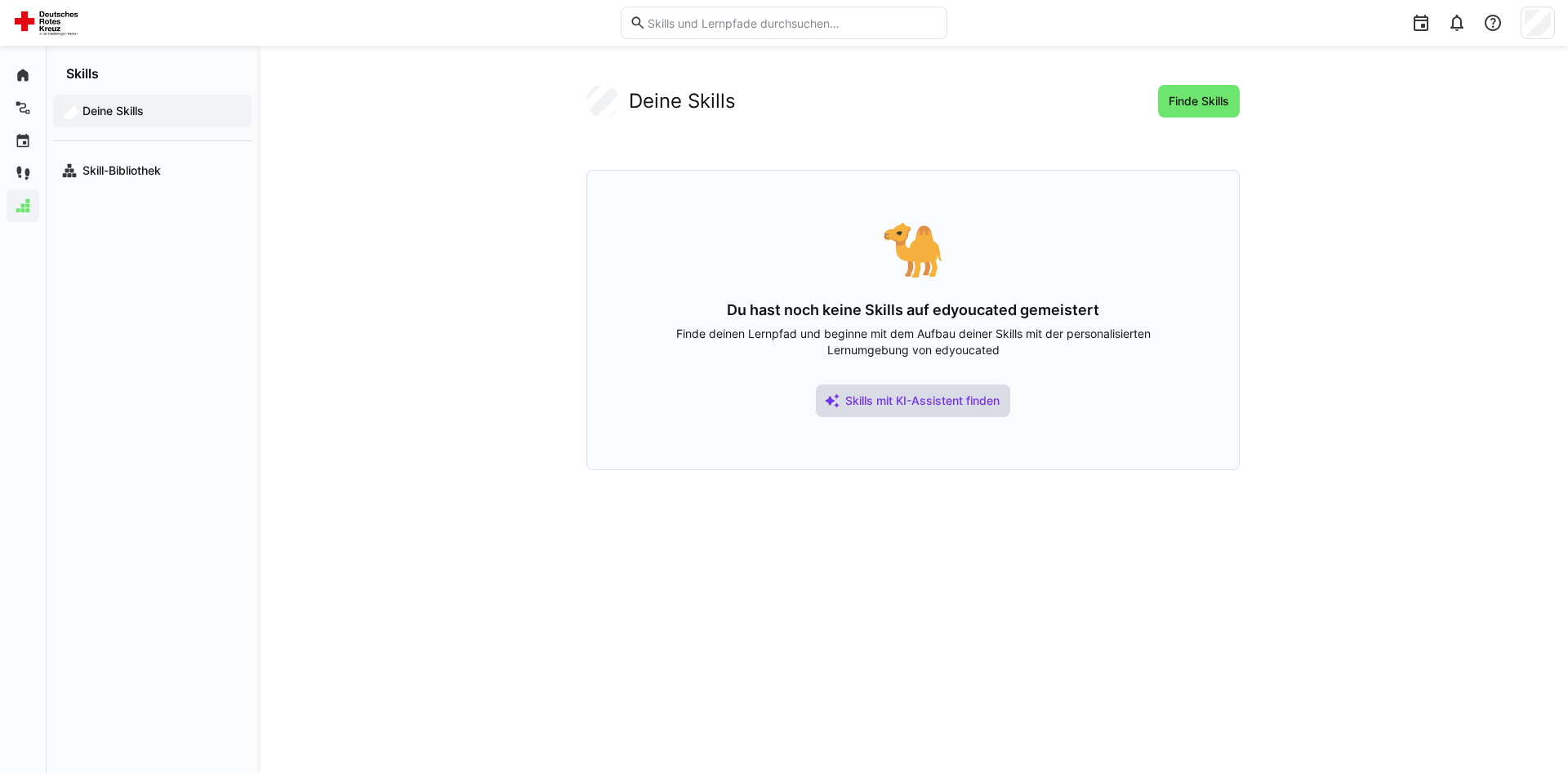
click at [903, 411] on span "Skills mit KI-Assistent finden" at bounding box center [913, 401] width 194 height 32
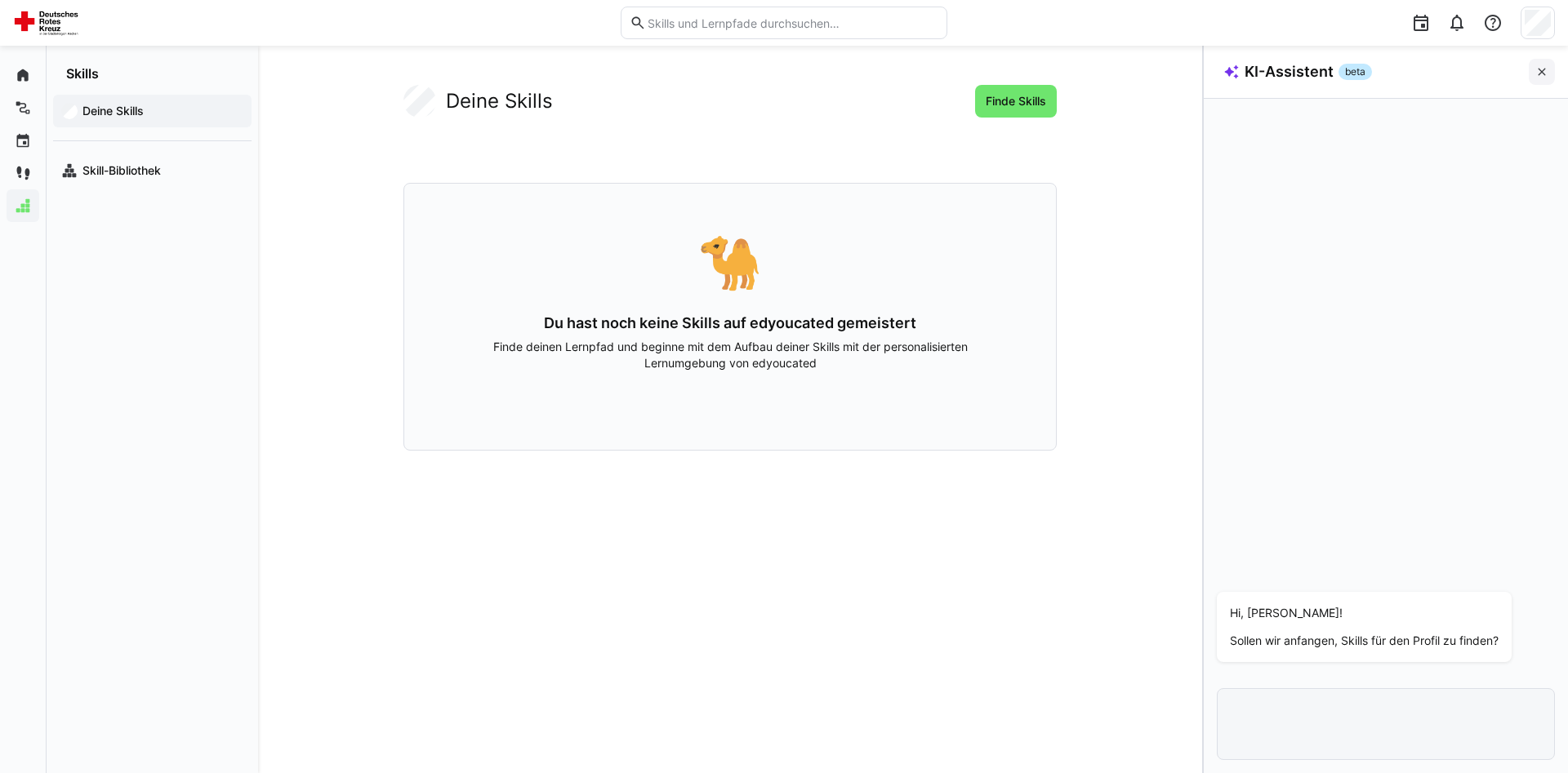
click at [1545, 67] on eds-icon at bounding box center [1542, 72] width 13 height 13
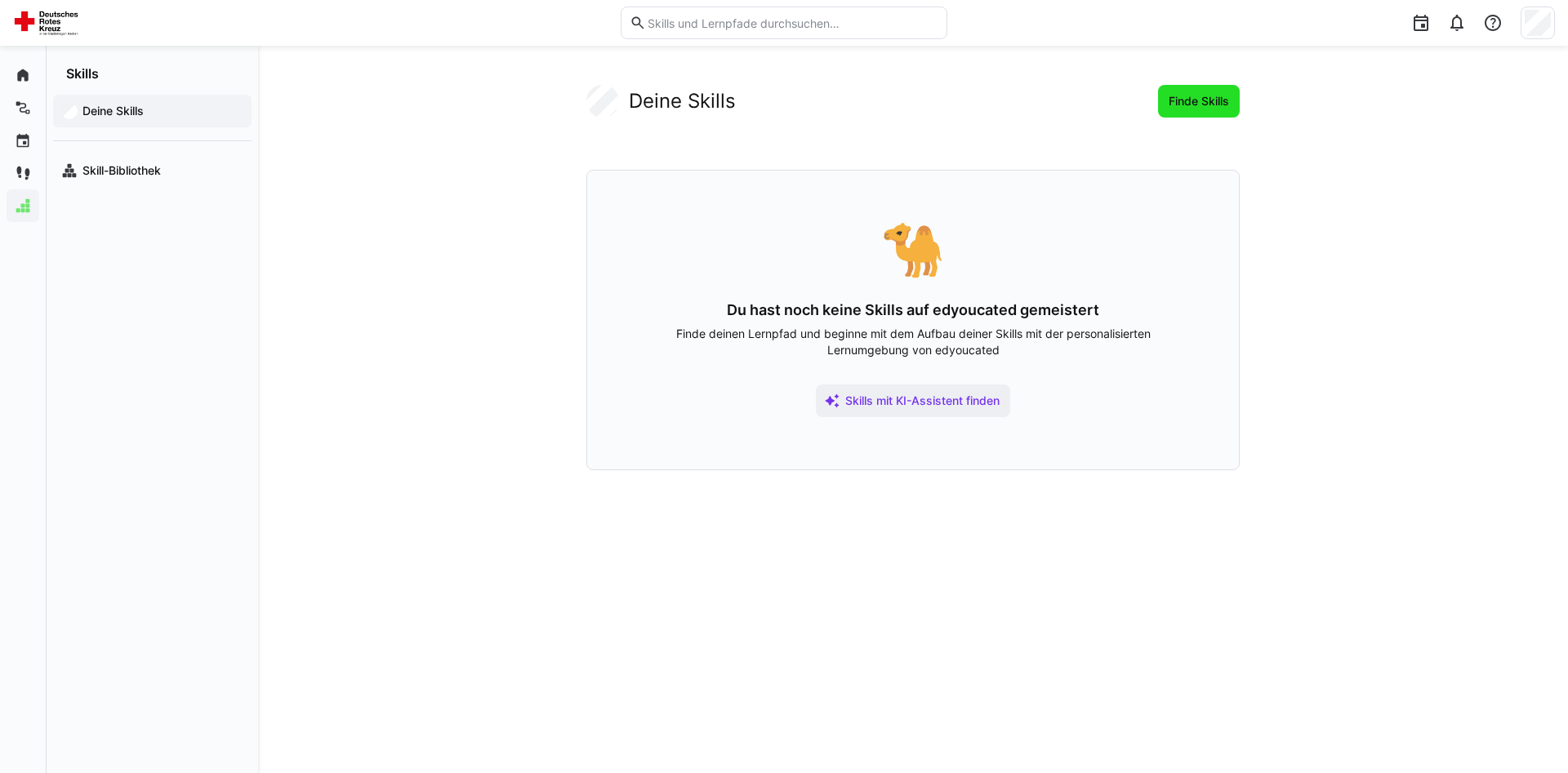
click at [1186, 113] on span "Finde Skills" at bounding box center [1199, 101] width 82 height 32
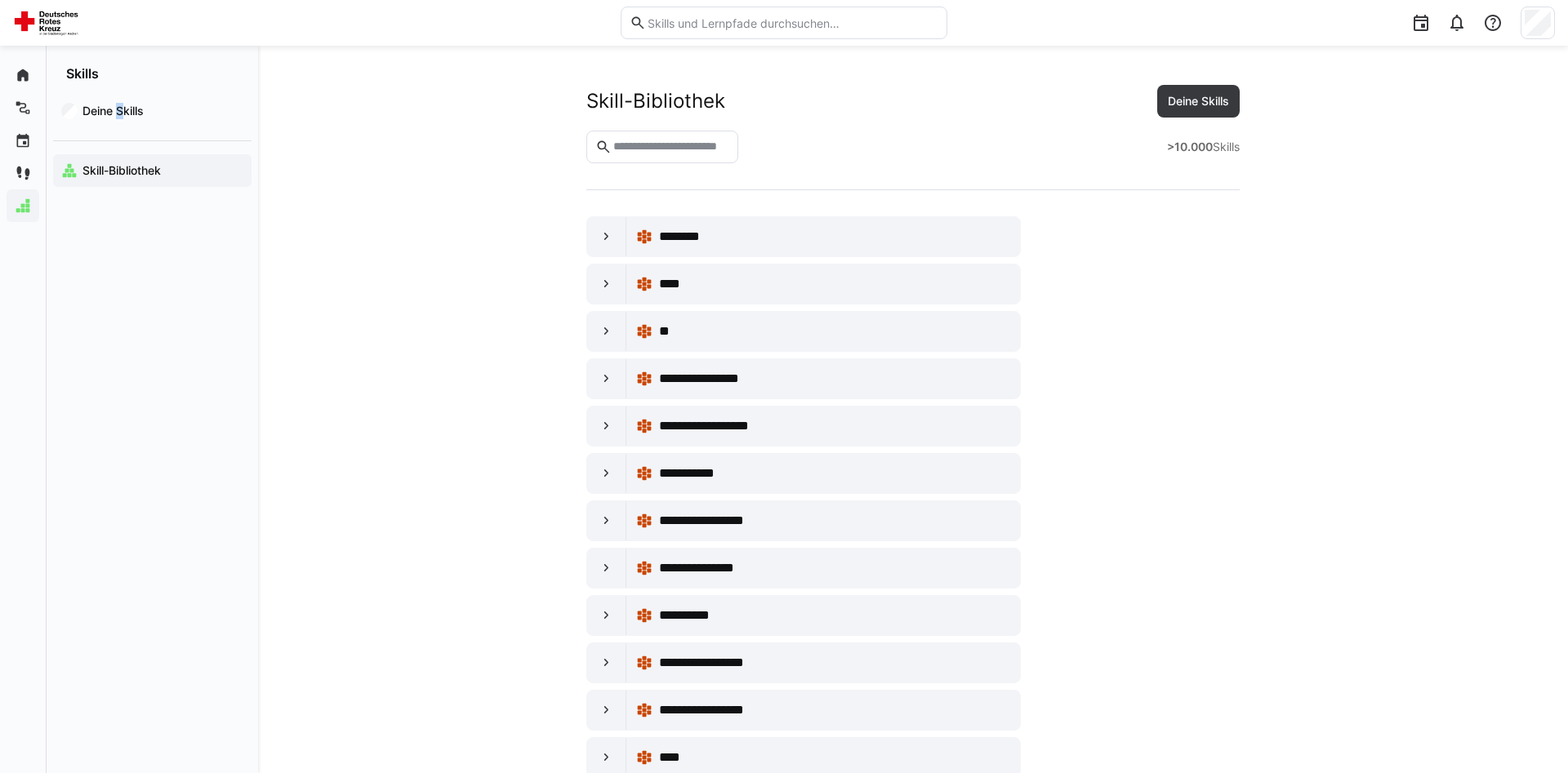
click at [121, 93] on div "Deine Skills Skill-Bibliothek" at bounding box center [153, 141] width 211 height 118
click at [0, 0] on app-navigation-label "Deine Skills" at bounding box center [0, 0] width 0 height 0
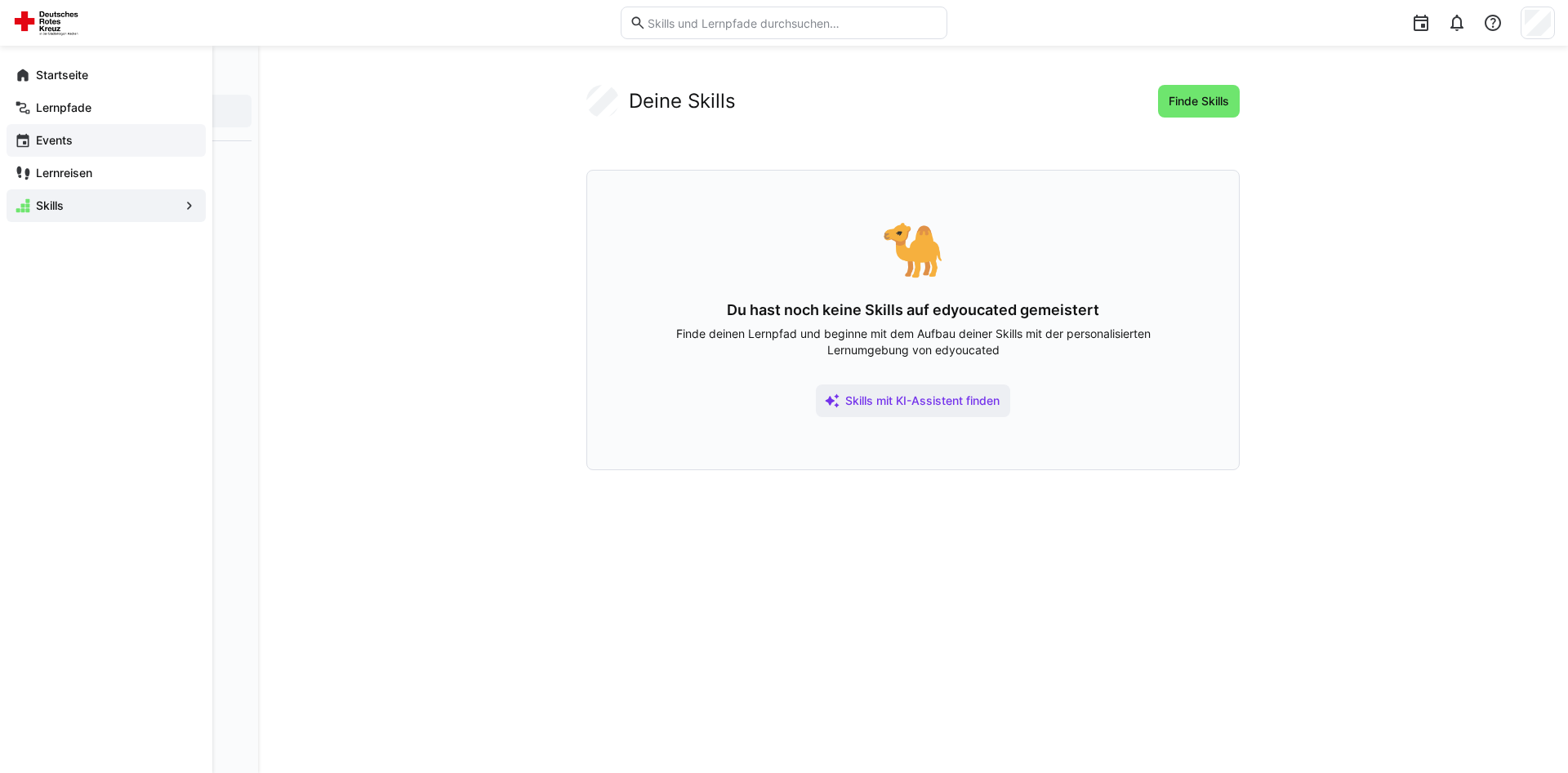
click at [0, 0] on app-navigation-label "Events" at bounding box center [0, 0] width 0 height 0
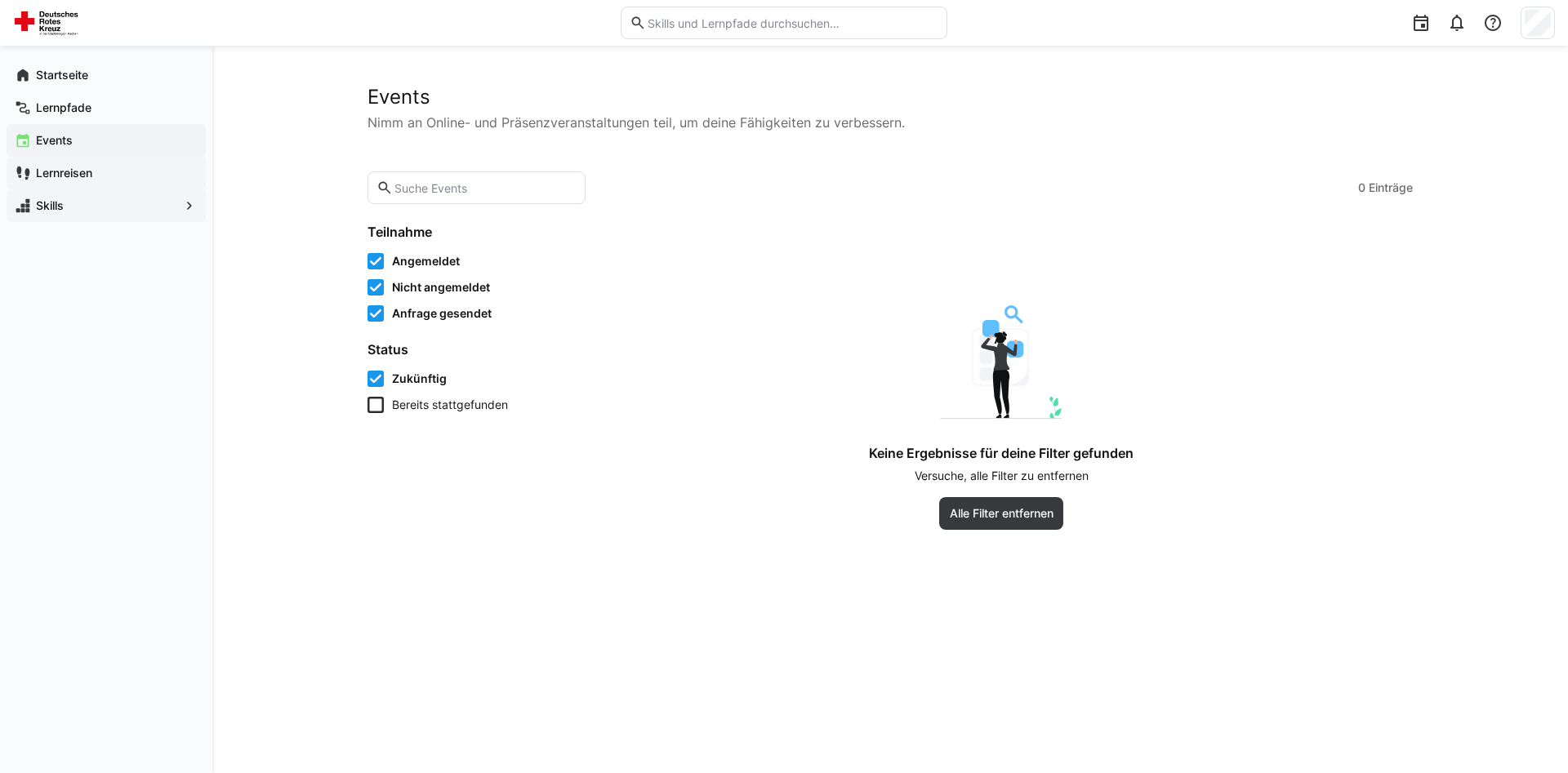
click at [0, 0] on app-navigation-label "Lernreisen" at bounding box center [0, 0] width 0 height 0
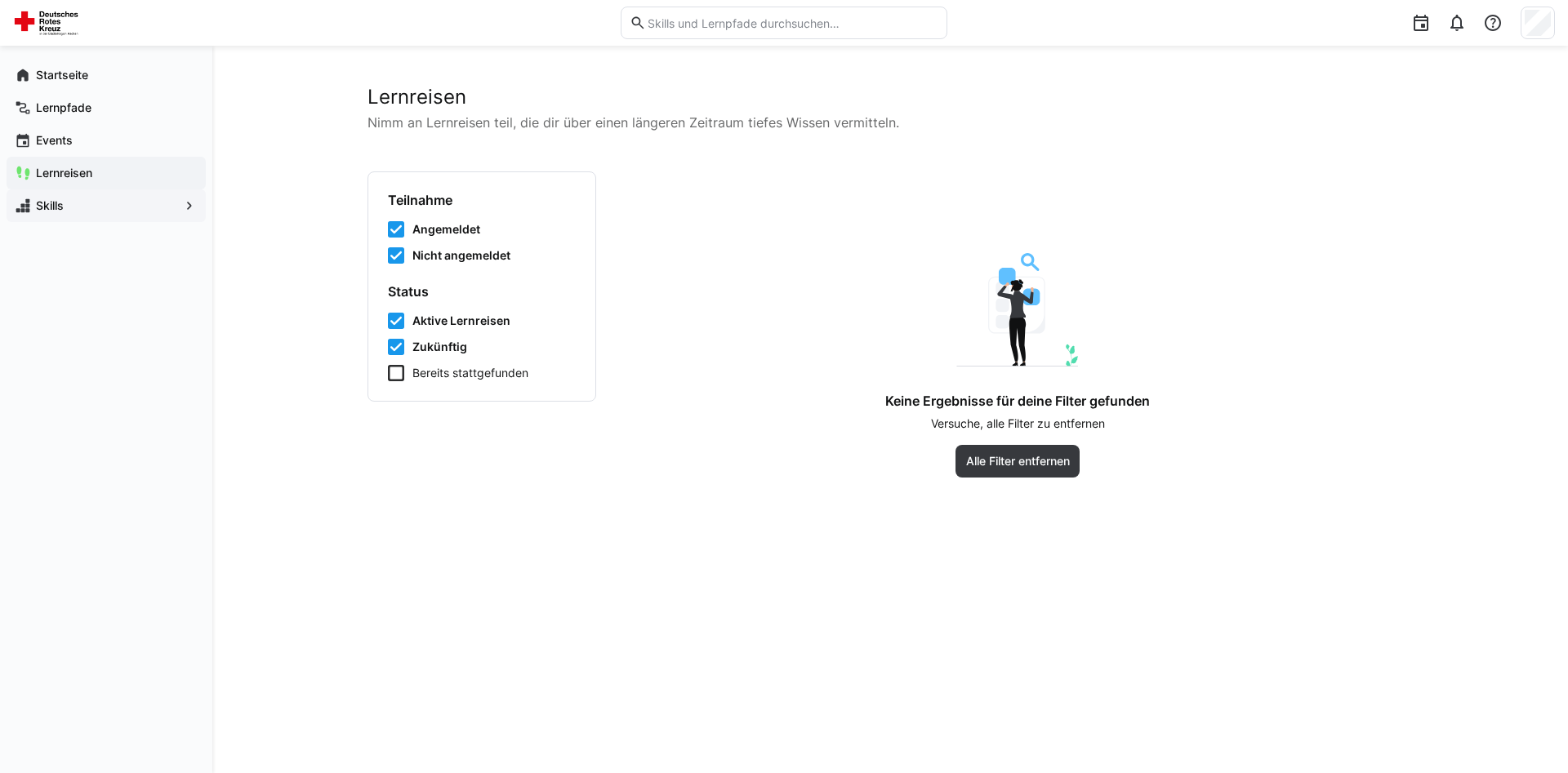
click at [0, 0] on app-navigation-label "Skills" at bounding box center [0, 0] width 0 height 0
